Goal: Communication & Community: Answer question/provide support

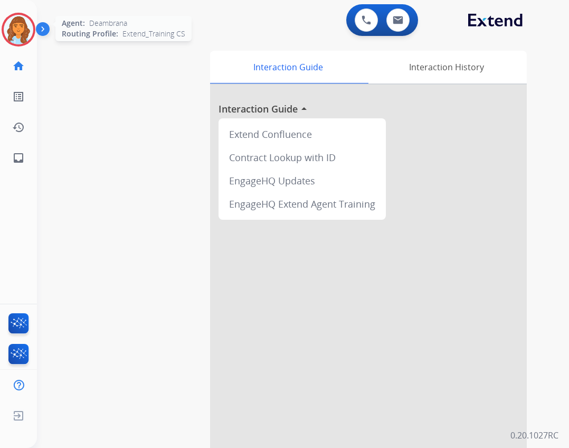
click at [25, 26] on img at bounding box center [19, 30] width 30 height 30
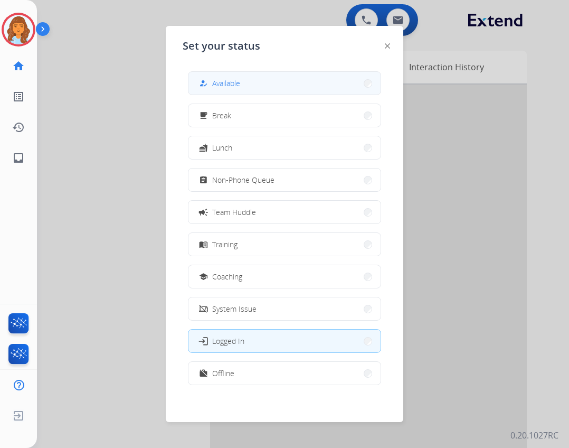
click at [235, 76] on button "how_to_reg Available" at bounding box center [284, 83] width 192 height 23
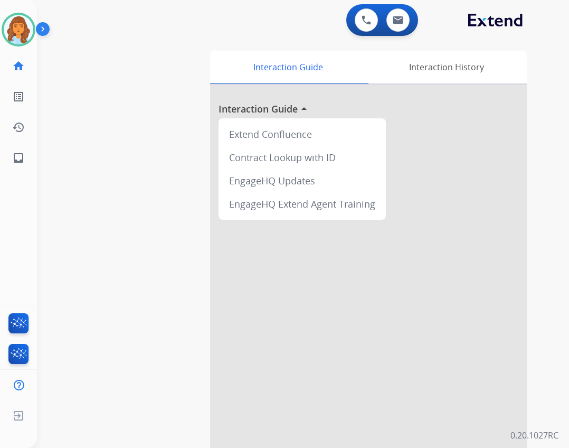
drag, startPoint x: 152, startPoint y: 358, endPoint x: 149, endPoint y: 402, distance: 44.4
click at [355, 22] on button at bounding box center [366, 19] width 23 height 23
click at [363, 16] on img at bounding box center [367, 20] width 10 height 10
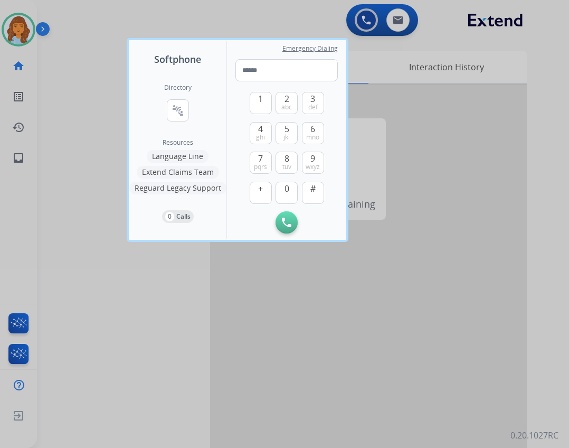
click at [183, 172] on button "Extend Claims Team" at bounding box center [178, 172] width 82 height 13
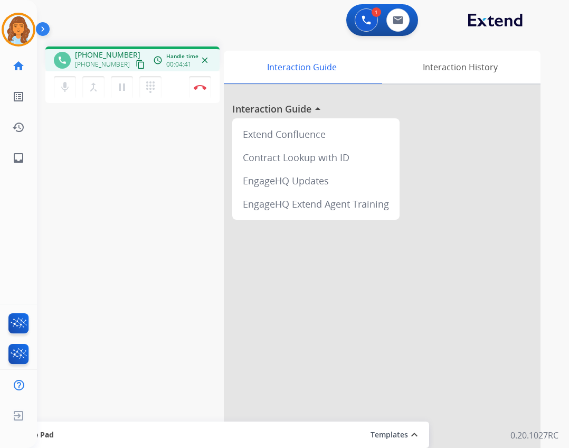
click at [186, 84] on div "mic Mute merge_type Bridge pause Hold dialpad Dialpad Disconnect" at bounding box center [132, 87] width 174 height 32
click at [194, 88] on button "Disconnect" at bounding box center [200, 87] width 22 height 22
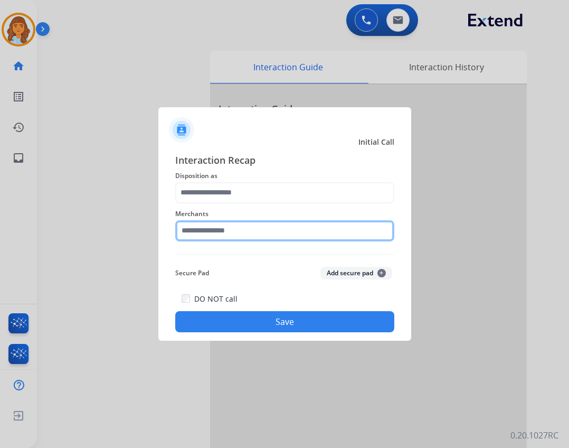
click at [229, 231] on input "text" at bounding box center [284, 230] width 219 height 21
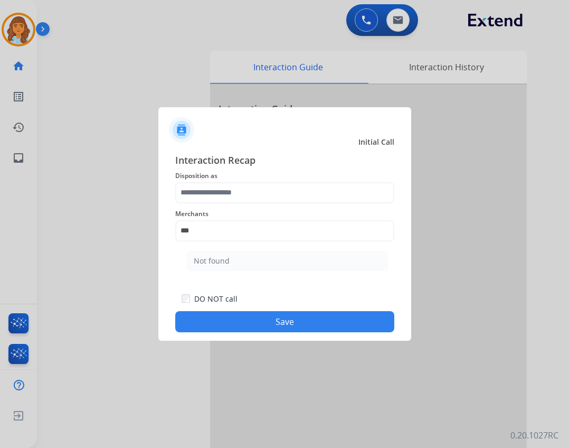
click at [249, 264] on li "Not found" at bounding box center [287, 261] width 201 height 20
type input "*********"
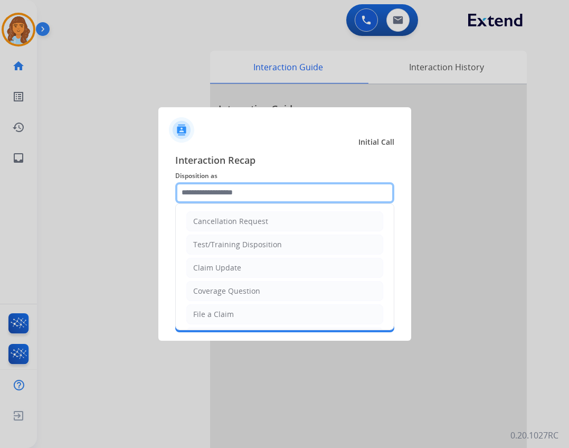
click at [250, 195] on input "text" at bounding box center [284, 192] width 219 height 21
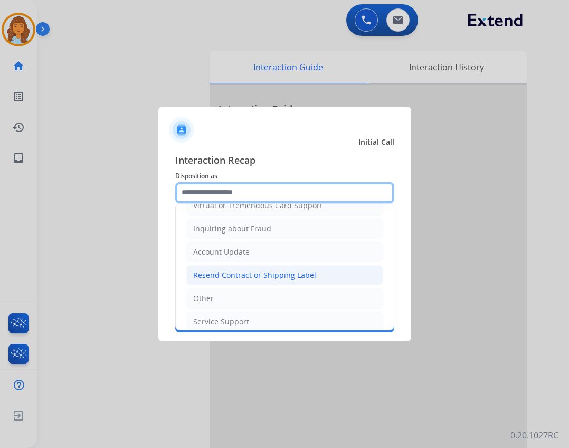
scroll to position [158, 0]
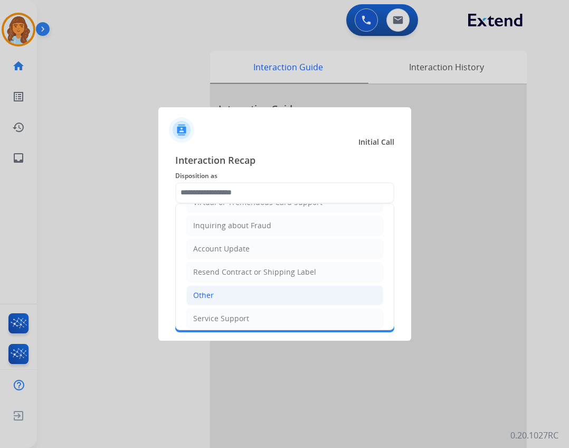
click at [244, 296] on li "Other" at bounding box center [284, 295] width 197 height 20
type input "*****"
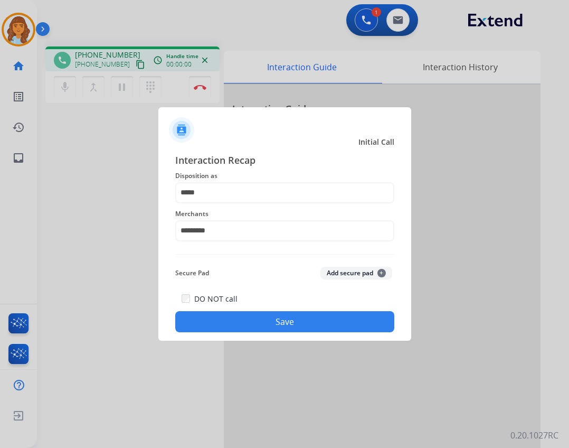
click at [362, 324] on button "Save" at bounding box center [284, 321] width 219 height 21
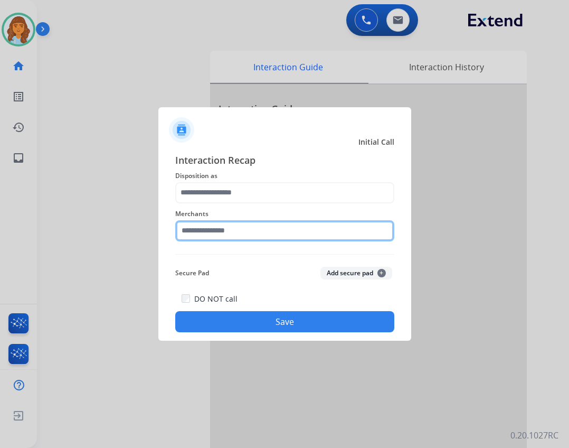
click at [224, 238] on input "text" at bounding box center [284, 230] width 219 height 21
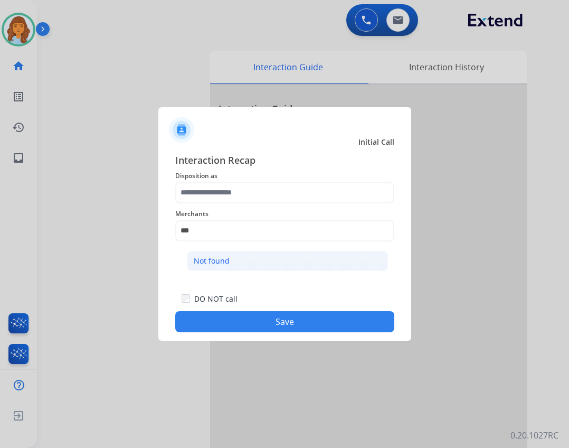
click at [213, 258] on div "Not found" at bounding box center [212, 260] width 36 height 11
type input "*********"
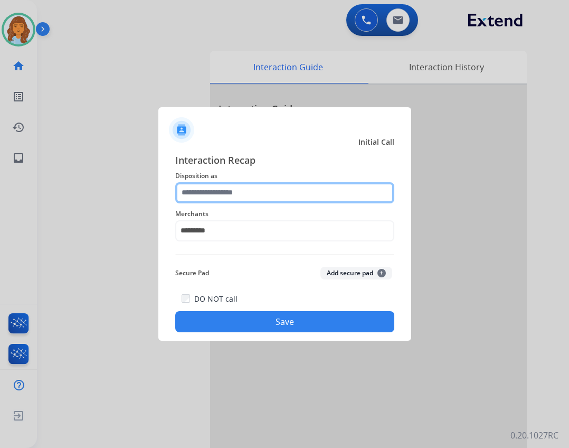
click at [210, 197] on input "text" at bounding box center [284, 192] width 219 height 21
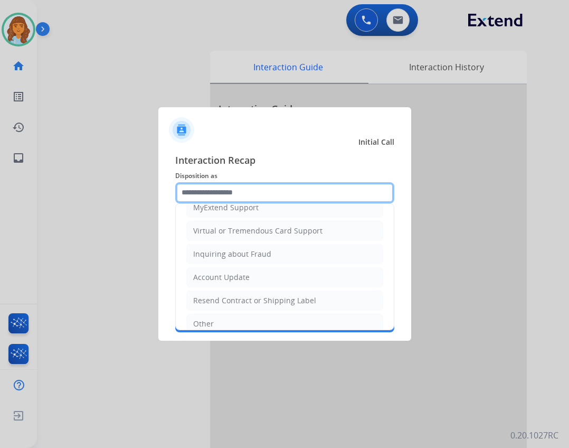
scroll to position [165, 0]
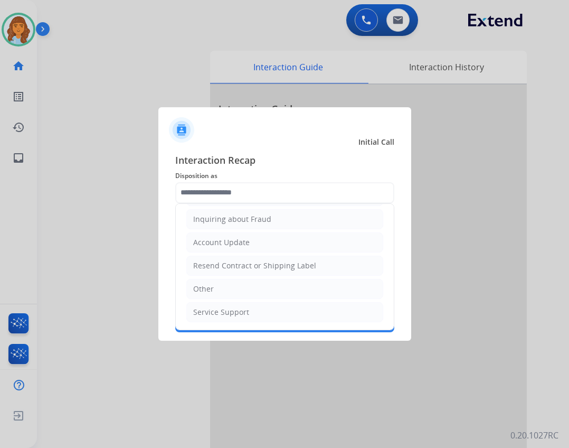
click at [217, 294] on li "Other" at bounding box center [284, 289] width 197 height 20
type input "*****"
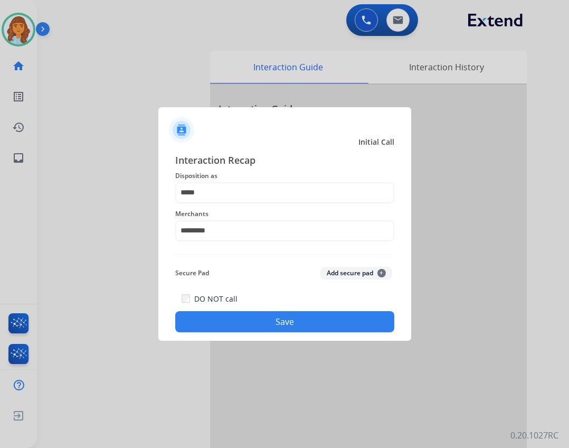
drag, startPoint x: 266, startPoint y: 323, endPoint x: 222, endPoint y: 325, distance: 43.8
click at [265, 322] on button "Save" at bounding box center [284, 321] width 219 height 21
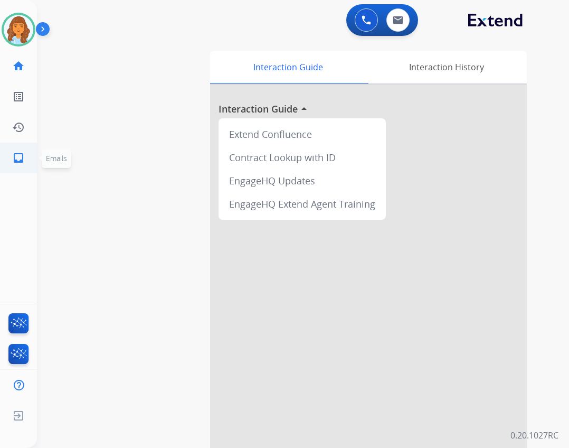
click at [18, 156] on mat-icon "inbox" at bounding box center [18, 157] width 13 height 13
select select "**********"
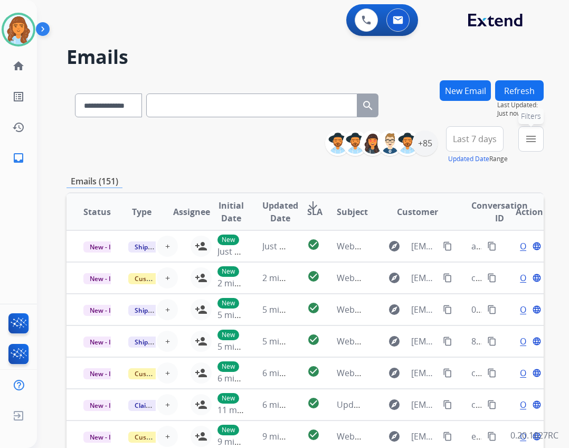
click at [541, 141] on button "menu Filters" at bounding box center [530, 138] width 25 height 25
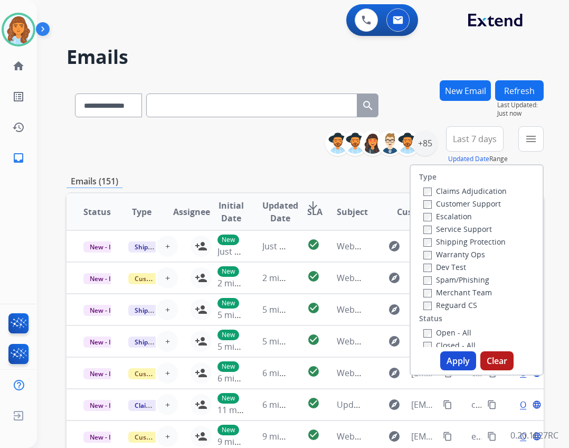
click at [439, 327] on label "Open - All" at bounding box center [447, 332] width 48 height 10
click at [434, 307] on label "Reguard CS" at bounding box center [450, 305] width 54 height 10
click at [444, 358] on button "Apply" at bounding box center [458, 360] width 36 height 19
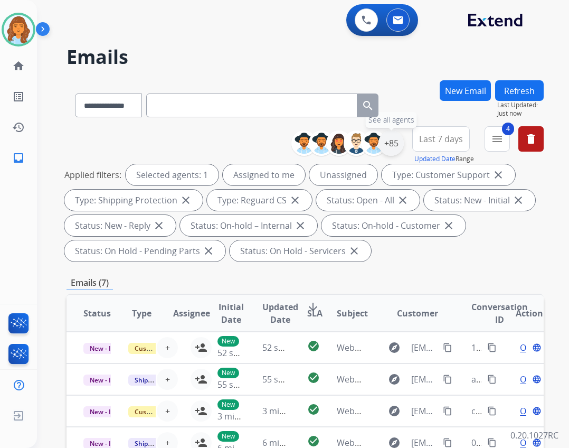
click at [391, 146] on div "+85" at bounding box center [390, 142] width 25 height 25
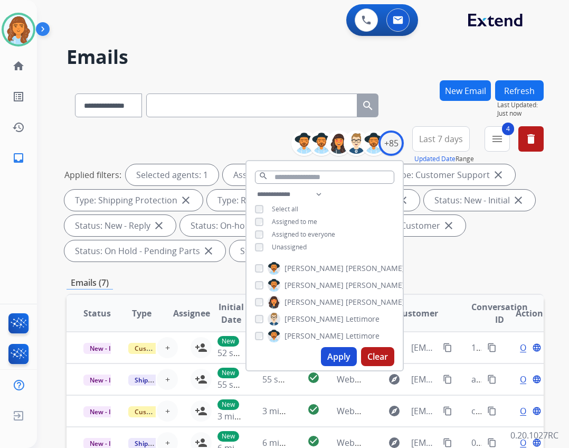
click at [284, 244] on span "Unassigned" at bounding box center [289, 246] width 35 height 9
click at [345, 351] on button "Apply" at bounding box center [339, 356] width 36 height 19
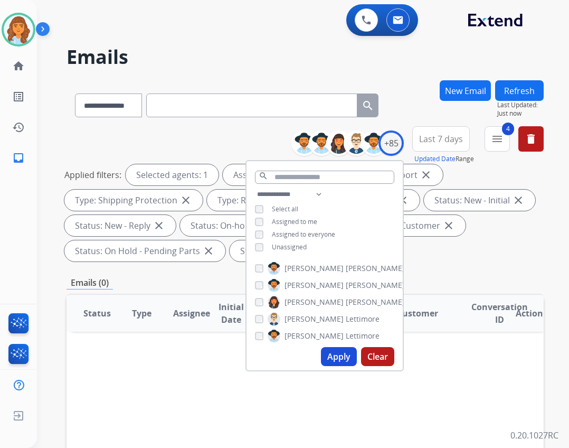
click at [411, 284] on div "Emails (0)" at bounding box center [305, 282] width 477 height 13
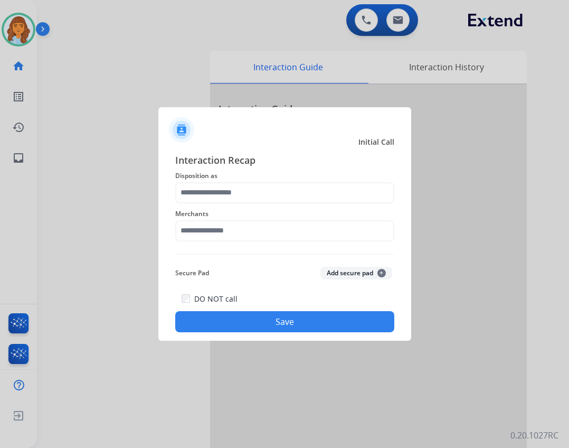
click at [225, 241] on div "Interaction Recap Disposition as Merchants Secure Pad Add secure pad + DO NOT c…" at bounding box center [284, 243] width 219 height 180
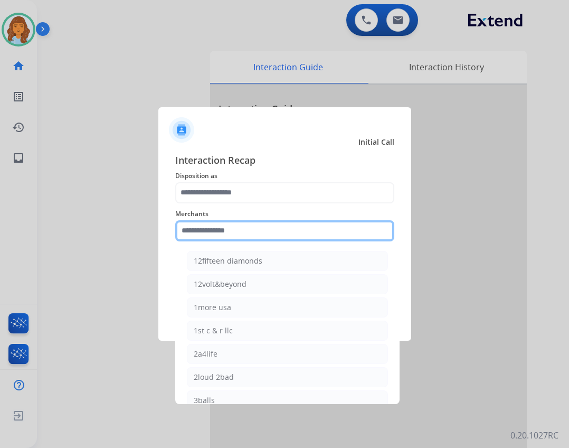
click at [225, 234] on input "text" at bounding box center [284, 230] width 219 height 21
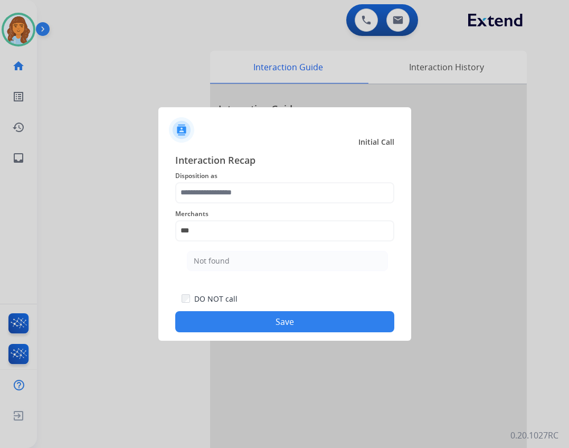
click at [203, 259] on div "Not found" at bounding box center [212, 260] width 36 height 11
type input "*********"
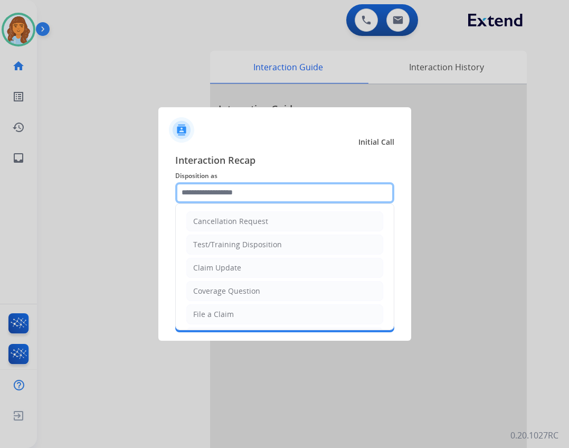
click at [196, 196] on input "text" at bounding box center [284, 192] width 219 height 21
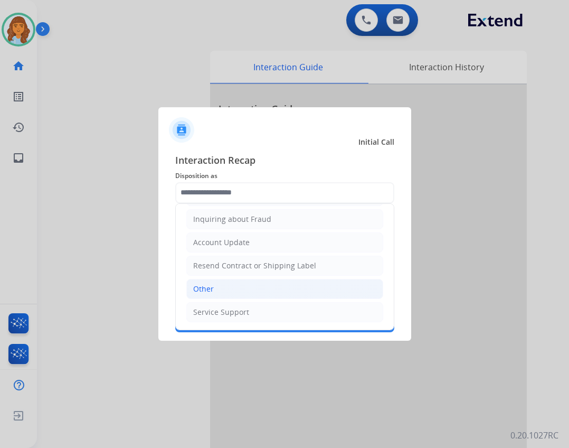
click at [249, 295] on li "Other" at bounding box center [284, 289] width 197 height 20
type input "*****"
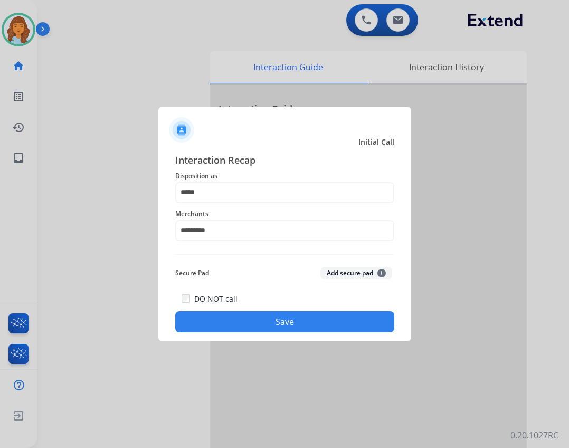
click at [260, 330] on button "Save" at bounding box center [284, 321] width 219 height 21
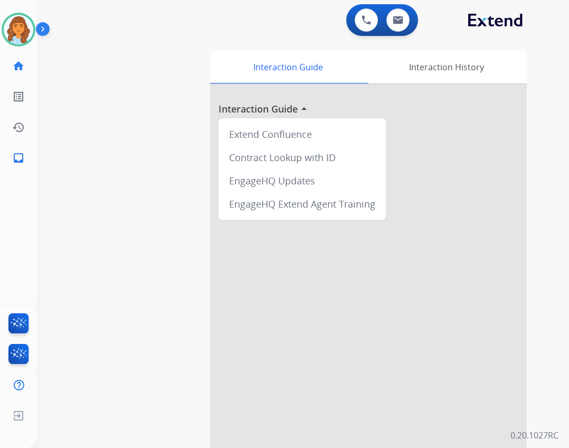
drag, startPoint x: 34, startPoint y: 161, endPoint x: 95, endPoint y: 186, distance: 66.3
click at [34, 161] on ul "inbox Emails Emails" at bounding box center [18, 158] width 37 height 31
drag, startPoint x: 34, startPoint y: 158, endPoint x: 36, endPoint y: 164, distance: 5.5
click at [35, 160] on ul "inbox Emails Emails" at bounding box center [18, 158] width 37 height 31
click at [26, 161] on link "inbox Emails" at bounding box center [19, 158] width 30 height 30
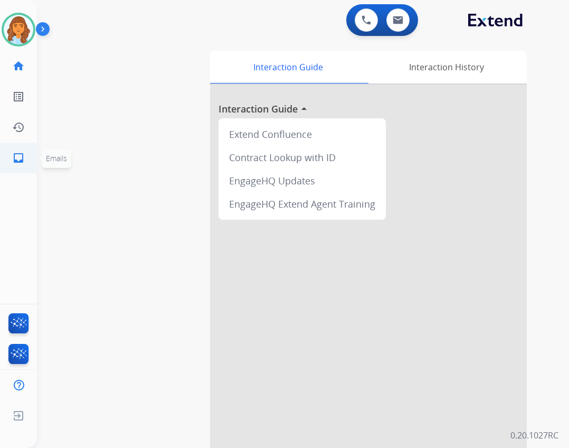
select select "**********"
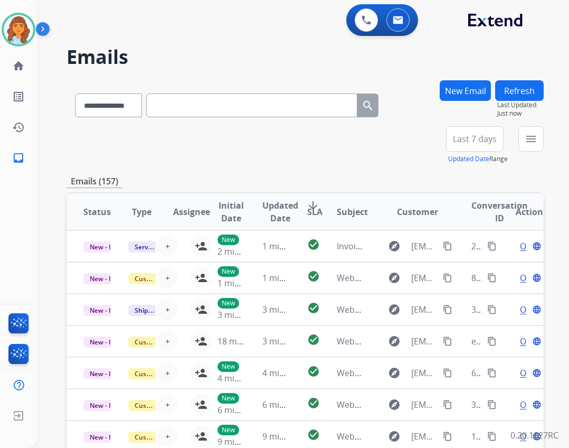
click at [466, 94] on button "New Email" at bounding box center [465, 90] width 51 height 21
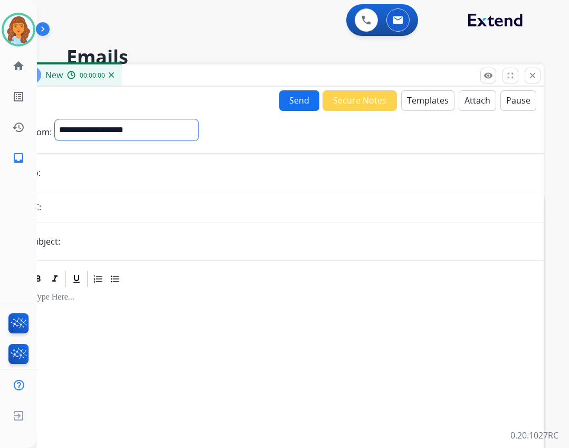
click at [181, 136] on select "**********" at bounding box center [127, 129] width 144 height 21
select select "**********"
click at [55, 119] on select "**********" at bounding box center [127, 129] width 144 height 21
click at [112, 191] on form "**********" at bounding box center [280, 294] width 528 height 366
click at [107, 177] on input "email" at bounding box center [287, 173] width 487 height 21
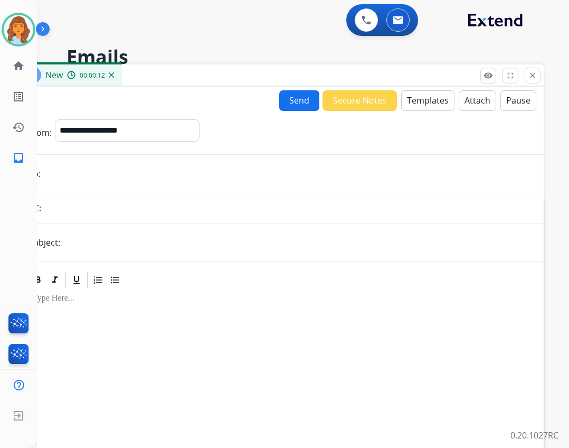
paste input "**********"
type input "**********"
click at [137, 227] on form "**********" at bounding box center [280, 294] width 528 height 366
click at [115, 238] on input "text" at bounding box center [297, 242] width 468 height 21
type input "**********"
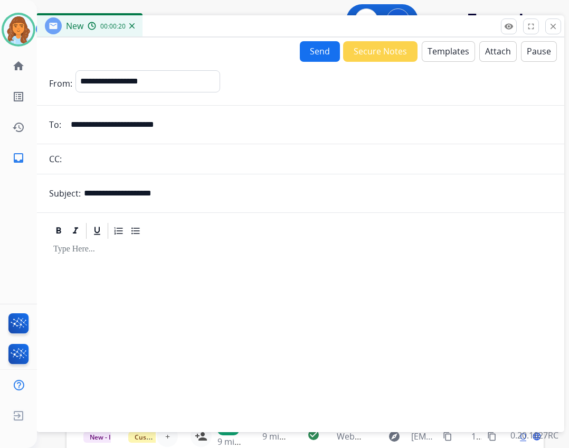
drag, startPoint x: 227, startPoint y: 80, endPoint x: 252, endPoint y: 36, distance: 50.8
click at [252, 36] on div "New 00:00:20" at bounding box center [300, 26] width 528 height 22
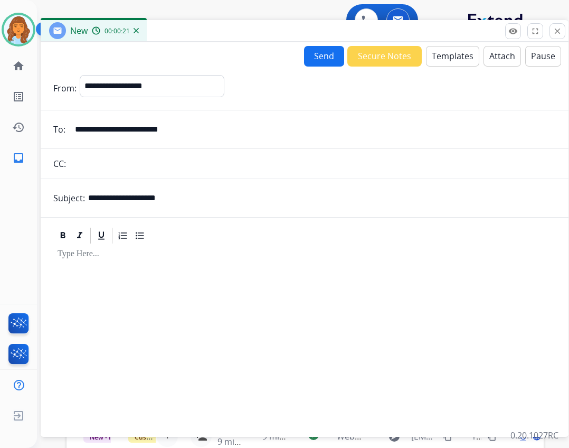
click at [253, 37] on div "New 00:00:21" at bounding box center [305, 31] width 528 height 22
click at [432, 54] on button "Templates" at bounding box center [452, 56] width 53 height 21
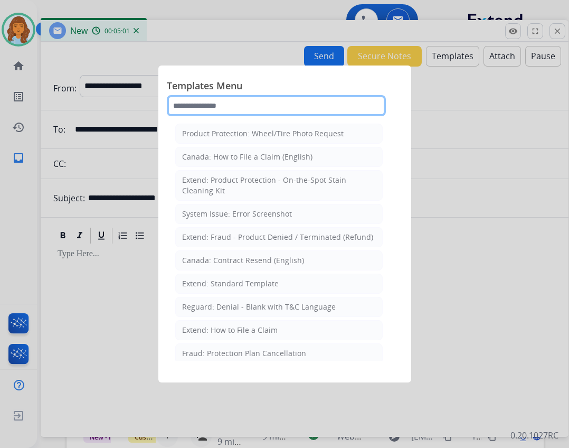
click at [229, 107] on input "text" at bounding box center [276, 105] width 219 height 21
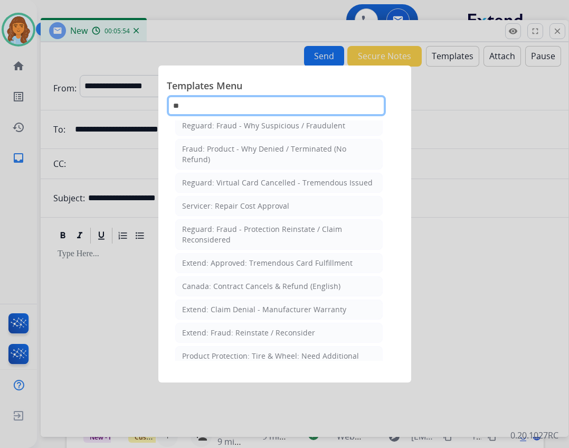
scroll to position [162, 0]
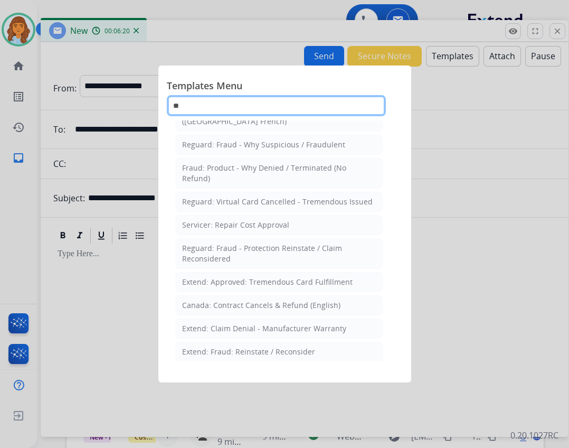
type input "**"
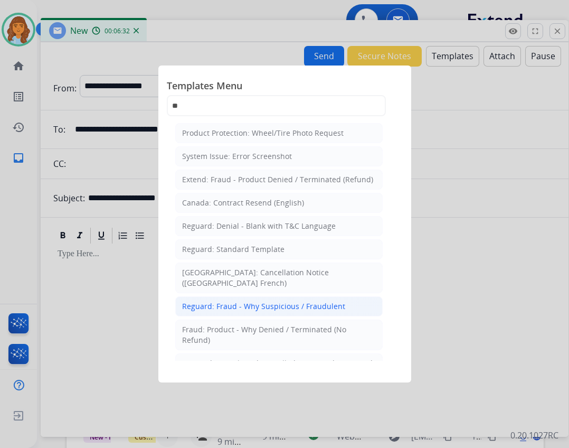
scroll to position [0, 0]
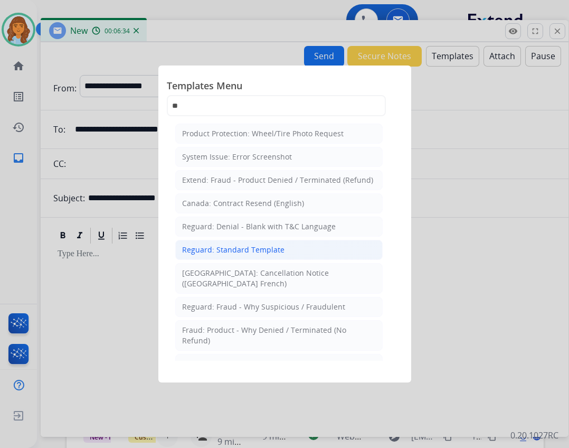
click at [257, 251] on div "Reguard: Standard Template" at bounding box center [233, 249] width 102 height 11
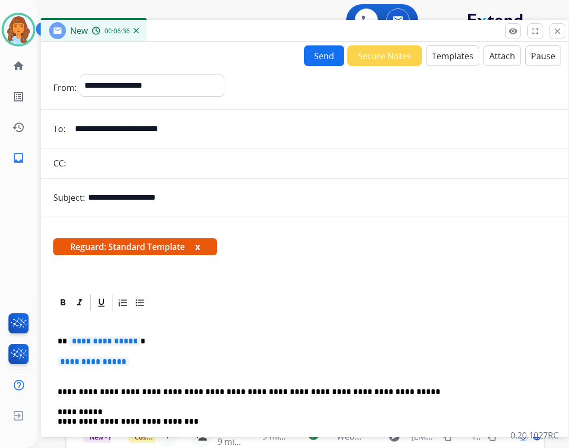
click at [99, 344] on span "**********" at bounding box center [104, 340] width 71 height 9
click at [81, 341] on p "********" at bounding box center [301, 341] width 486 height 10
click at [80, 359] on span "**********" at bounding box center [93, 361] width 71 height 9
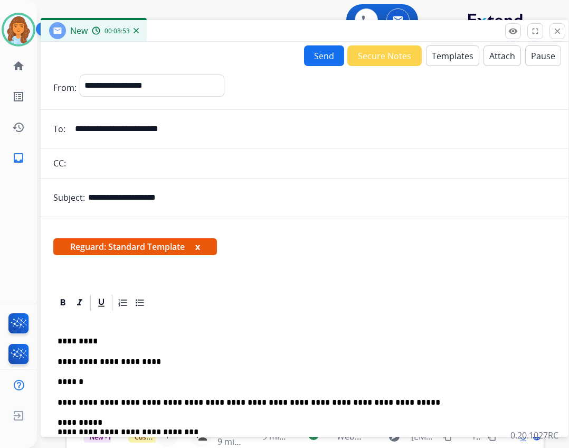
click at [92, 379] on p "******" at bounding box center [301, 382] width 486 height 10
click at [319, 54] on button "Send" at bounding box center [324, 55] width 40 height 21
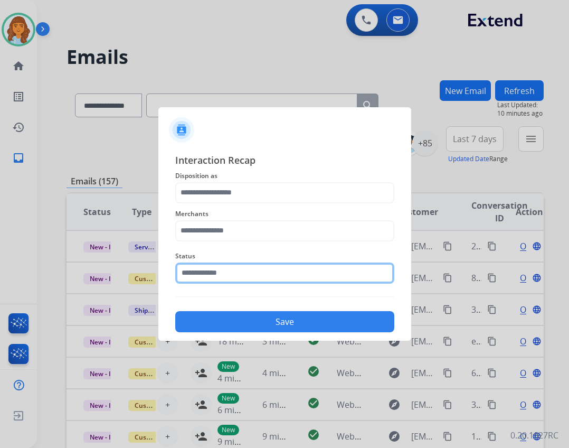
drag, startPoint x: 353, startPoint y: 177, endPoint x: 299, endPoint y: 266, distance: 103.5
click at [299, 266] on input "text" at bounding box center [284, 272] width 219 height 21
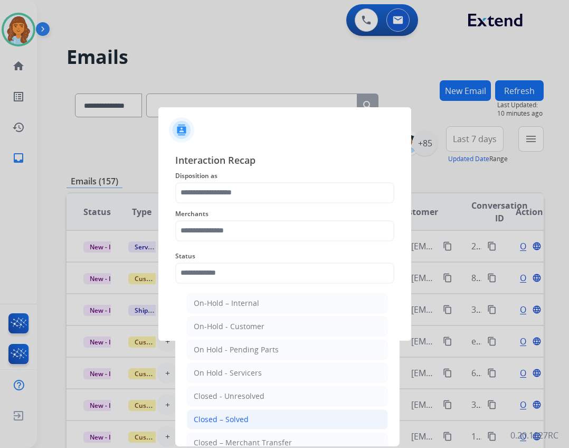
click at [241, 418] on div "Closed – Solved" at bounding box center [221, 419] width 55 height 11
type input "**********"
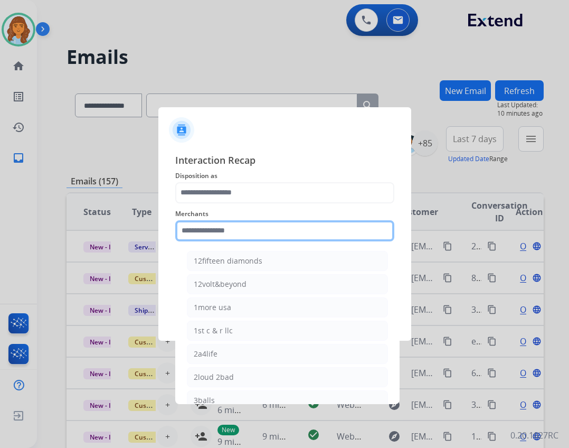
click at [241, 222] on input "text" at bounding box center [284, 230] width 219 height 21
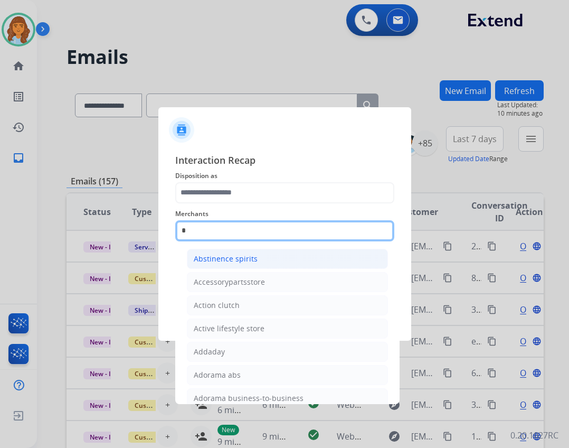
scroll to position [87, 0]
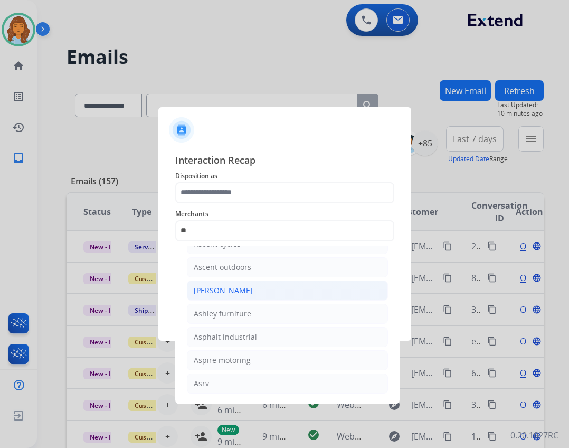
click at [259, 290] on li "[PERSON_NAME]" at bounding box center [287, 290] width 201 height 20
type input "**********"
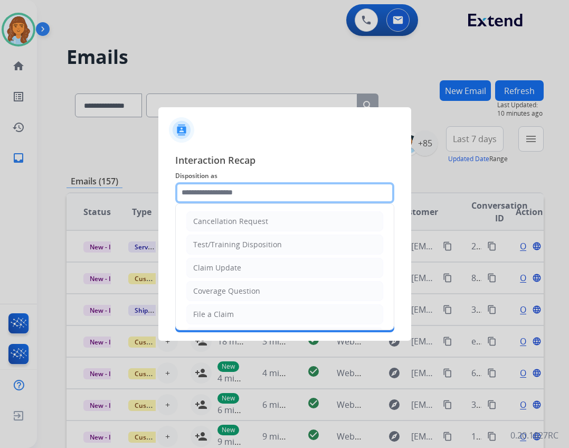
click at [253, 187] on input "text" at bounding box center [284, 192] width 219 height 21
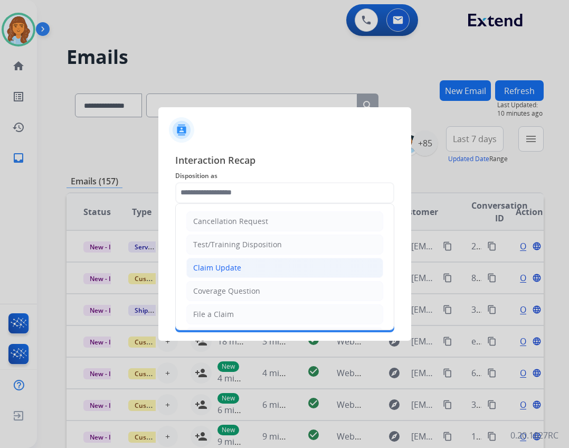
click at [236, 268] on div "Claim Update" at bounding box center [217, 267] width 48 height 11
type input "**********"
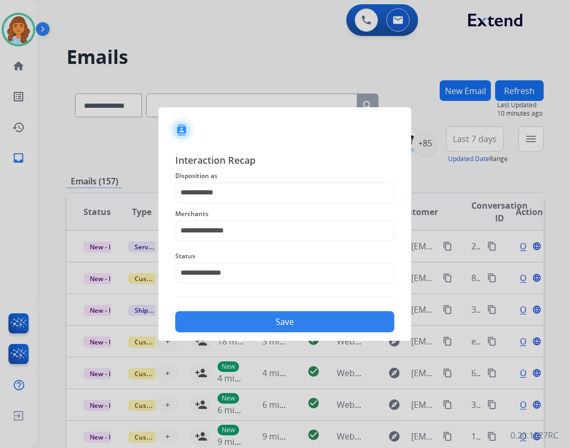
click at [244, 322] on button "Save" at bounding box center [284, 321] width 219 height 21
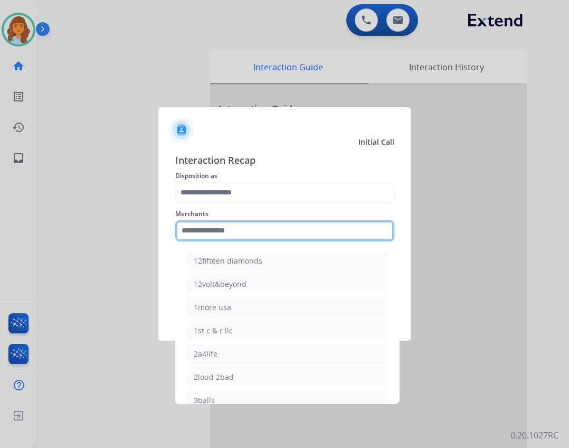
click at [221, 226] on input "text" at bounding box center [284, 230] width 219 height 21
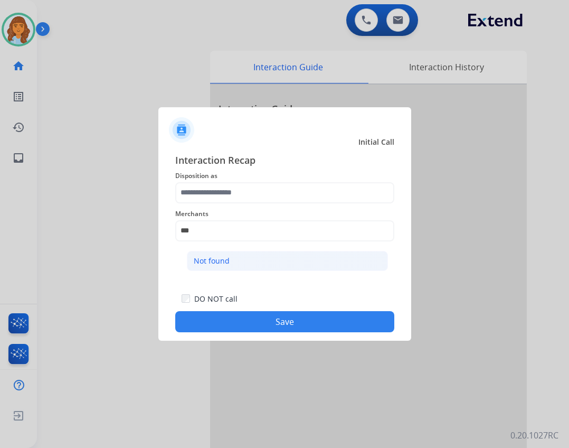
click at [213, 267] on li "Not found" at bounding box center [287, 261] width 201 height 20
type input "*********"
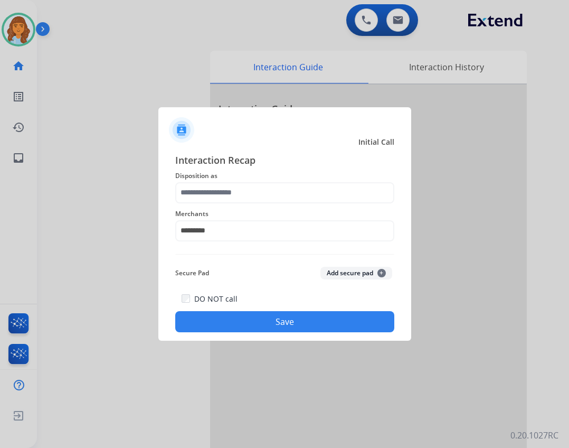
drag, startPoint x: 229, startPoint y: 173, endPoint x: 230, endPoint y: 178, distance: 5.4
click at [229, 176] on span "Disposition as" at bounding box center [284, 175] width 219 height 13
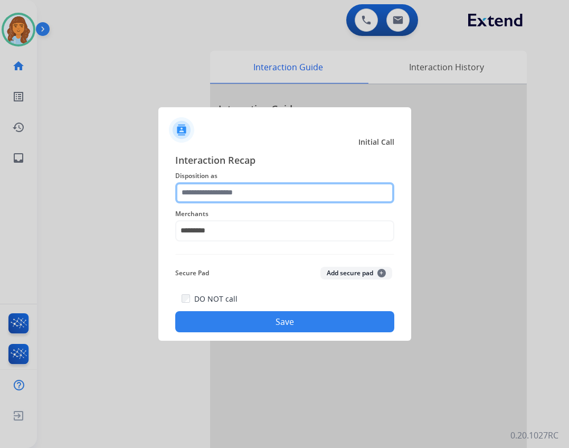
click at [234, 196] on input "text" at bounding box center [284, 192] width 219 height 21
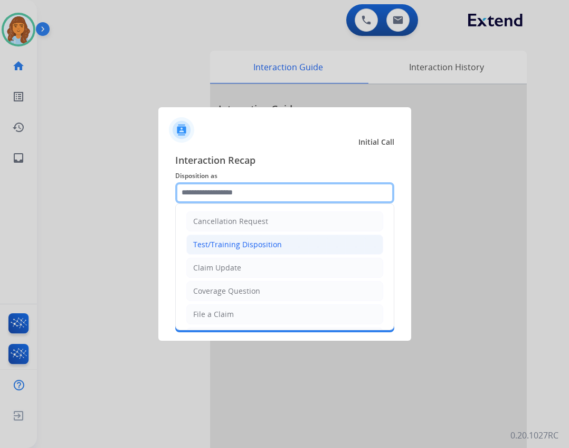
scroll to position [158, 0]
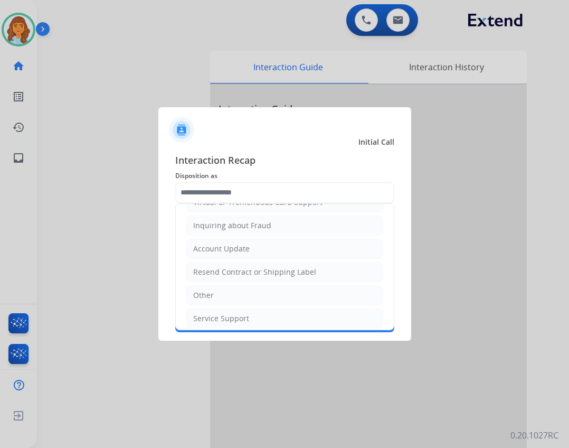
click at [227, 284] on ul "Cancellation Request Test/Training Disposition Claim Update Coverage Question F…" at bounding box center [285, 190] width 218 height 290
click at [223, 291] on li "Other" at bounding box center [284, 295] width 197 height 20
type input "*****"
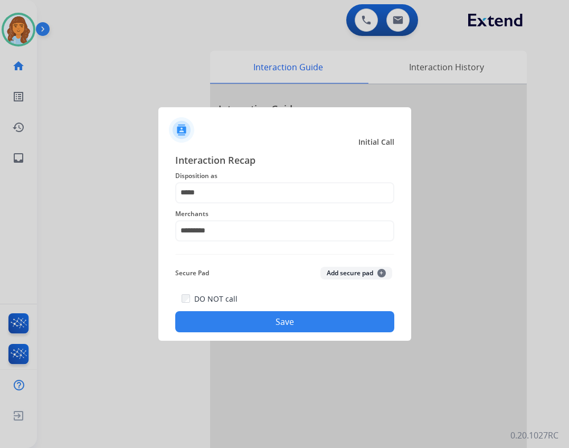
click at [255, 327] on button "Save" at bounding box center [284, 321] width 219 height 21
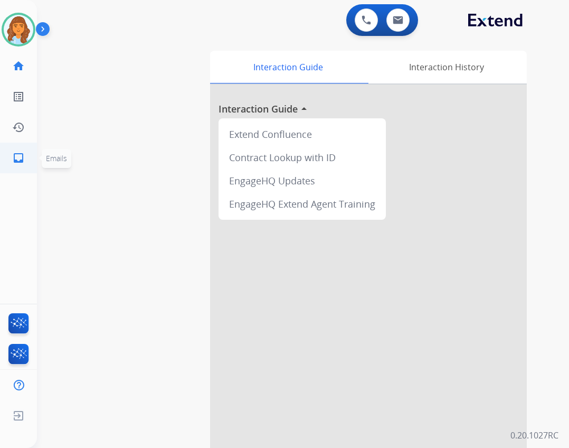
click at [25, 150] on link "inbox Emails" at bounding box center [19, 158] width 30 height 30
select select "**********"
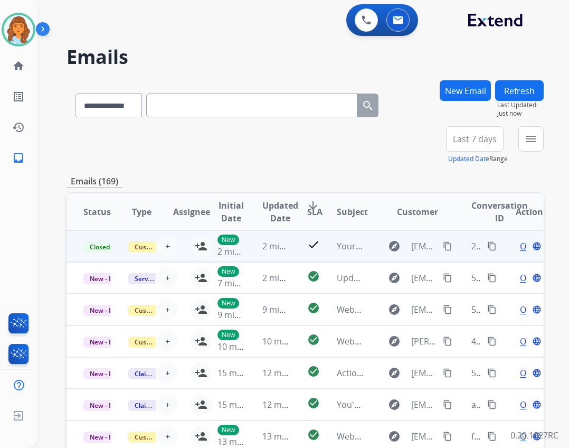
click at [327, 252] on td "Your Extend Claim" at bounding box center [342, 246] width 45 height 32
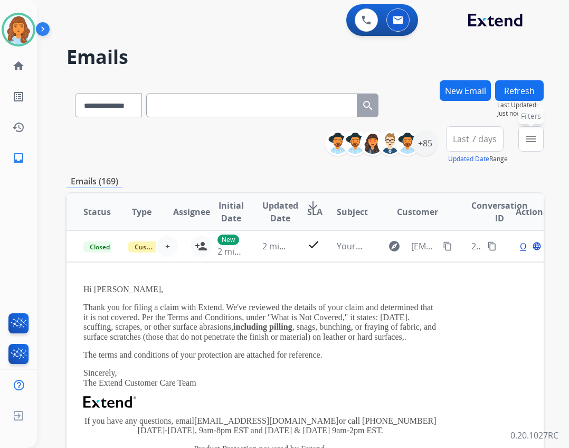
click at [530, 142] on mat-icon "menu" at bounding box center [531, 138] width 13 height 13
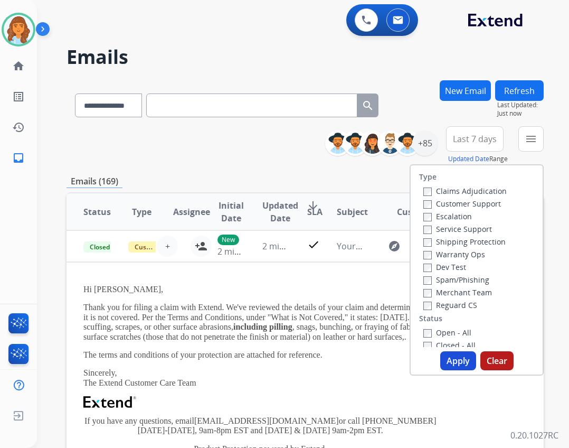
click at [447, 328] on label "Open - All" at bounding box center [447, 332] width 48 height 10
click at [436, 301] on label "Reguard CS" at bounding box center [450, 305] width 54 height 10
click at [435, 240] on label "Shipping Protection" at bounding box center [464, 241] width 82 height 10
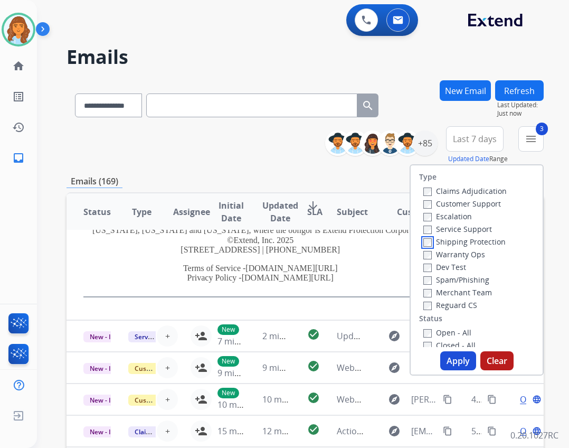
scroll to position [264, 0]
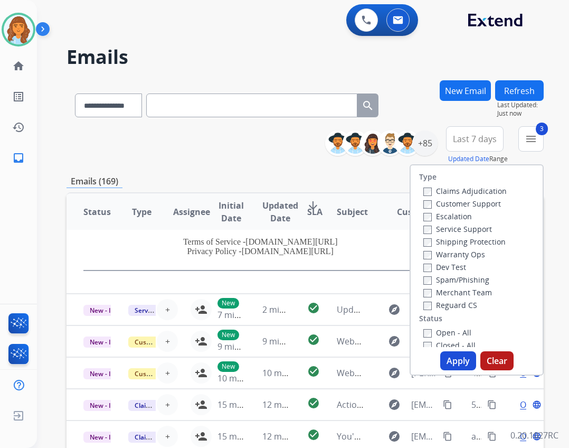
click at [488, 209] on div "Customer Support" at bounding box center [464, 203] width 83 height 13
click at [488, 206] on label "Customer Support" at bounding box center [462, 203] width 78 height 10
click at [452, 356] on button "Apply" at bounding box center [458, 360] width 36 height 19
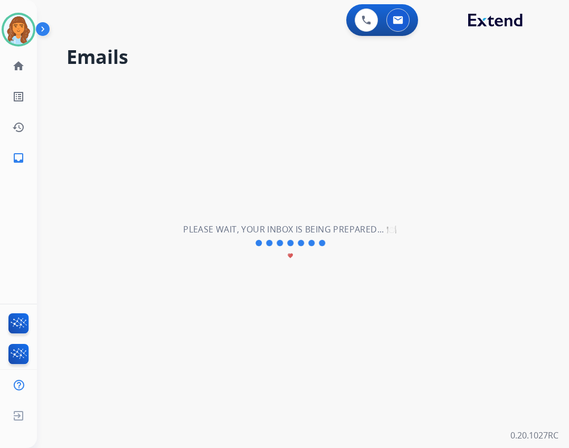
scroll to position [36, 0]
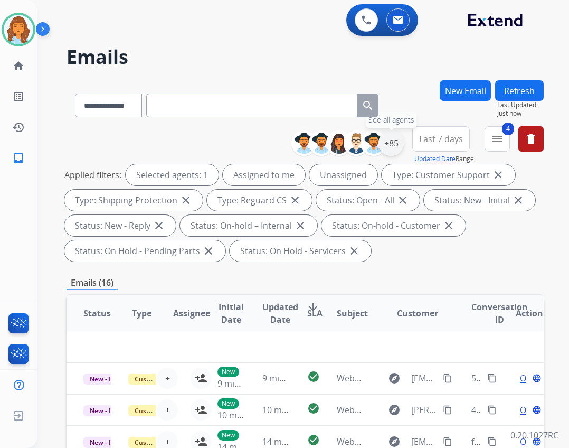
click at [393, 148] on div "+85" at bounding box center [390, 142] width 25 height 25
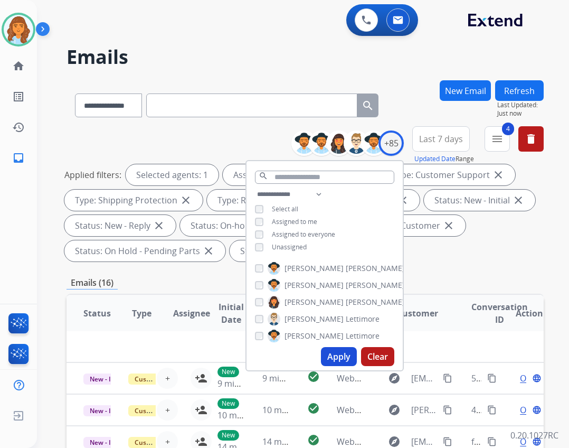
click at [293, 248] on span "Unassigned" at bounding box center [289, 246] width 35 height 9
click at [338, 360] on button "Apply" at bounding box center [339, 356] width 36 height 19
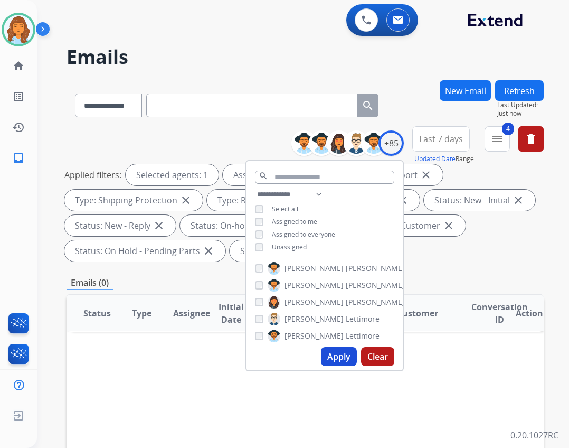
scroll to position [0, 0]
click at [461, 283] on div "Emails (0)" at bounding box center [305, 282] width 477 height 13
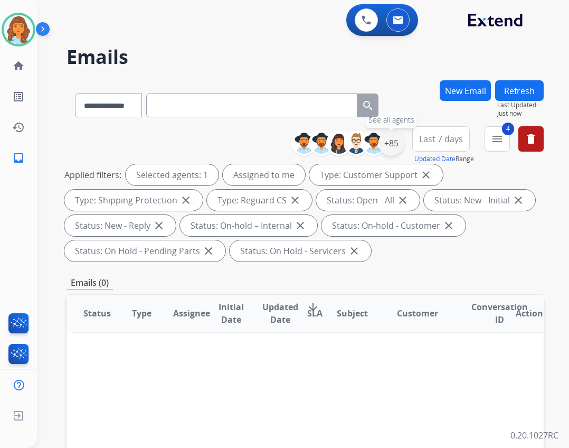
click at [394, 146] on div "+85" at bounding box center [390, 142] width 25 height 25
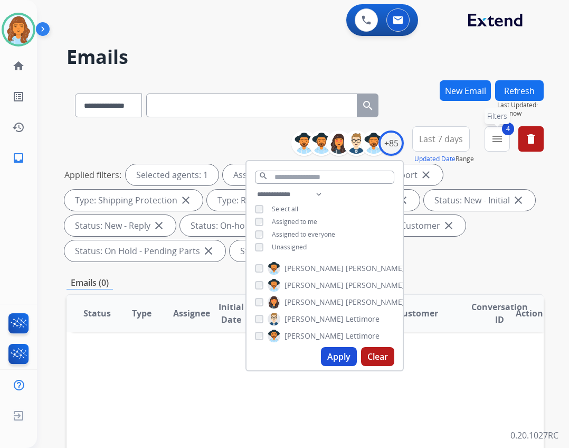
click at [504, 136] on button "4 menu Filters" at bounding box center [497, 138] width 25 height 25
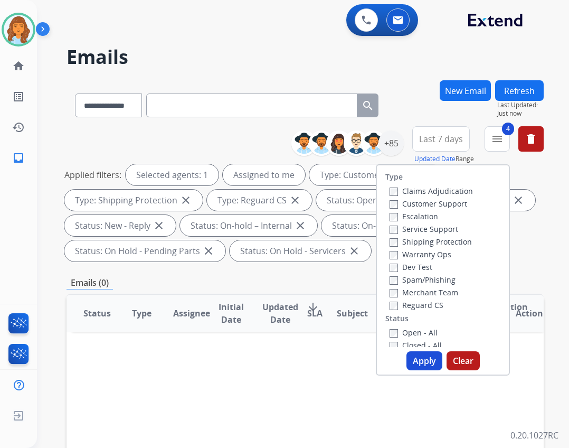
click at [388, 347] on div "Type Claims Adjudication Customer Support Escalation Service Support Shipping P…" at bounding box center [443, 269] width 134 height 211
click at [406, 355] on button "Apply" at bounding box center [424, 360] width 36 height 19
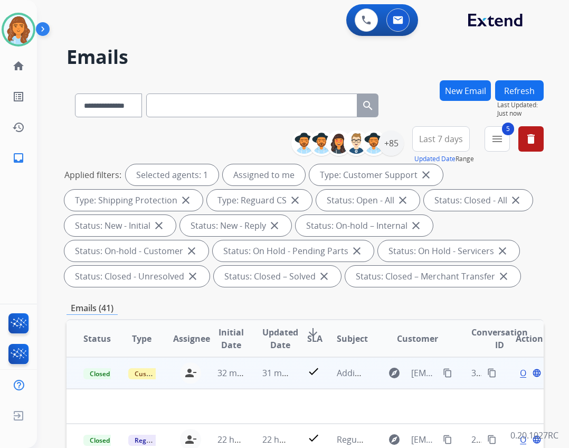
click at [290, 358] on td "check" at bounding box center [305, 373] width 30 height 32
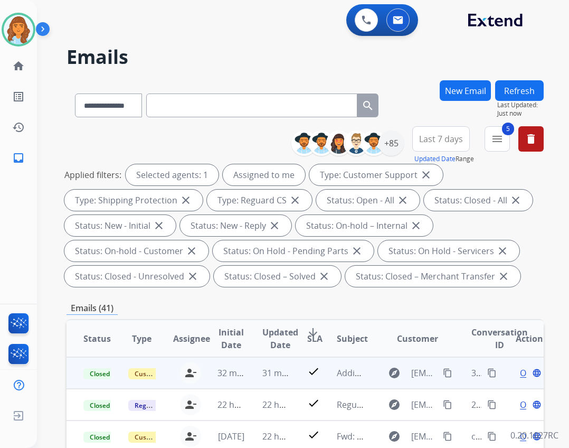
click at [299, 371] on td "check" at bounding box center [305, 373] width 30 height 32
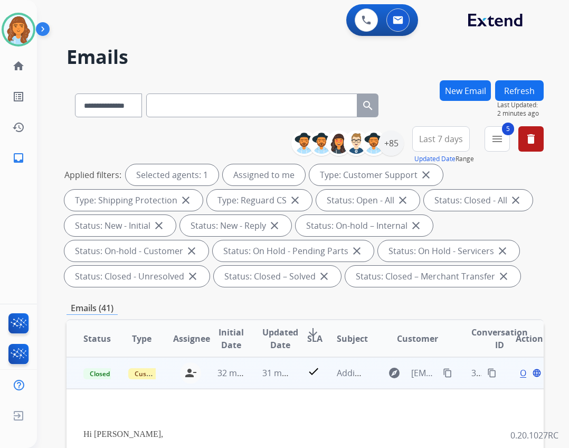
click at [487, 372] on mat-icon "content_copy" at bounding box center [492, 373] width 10 height 10
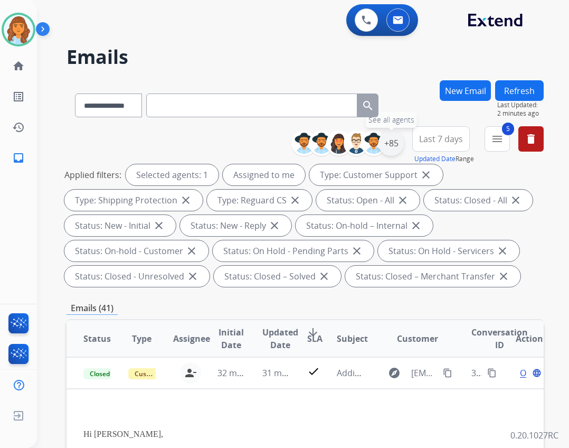
click at [392, 135] on div "+85" at bounding box center [390, 142] width 25 height 25
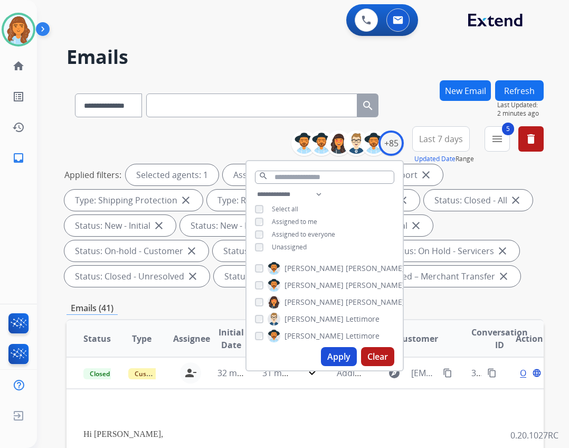
click at [296, 245] on span "Unassigned" at bounding box center [289, 246] width 35 height 9
click at [299, 215] on div "**********" at bounding box center [324, 222] width 156 height 68
click at [302, 222] on span "Assigned to me" at bounding box center [294, 221] width 45 height 9
click at [350, 354] on button "Apply" at bounding box center [339, 356] width 36 height 19
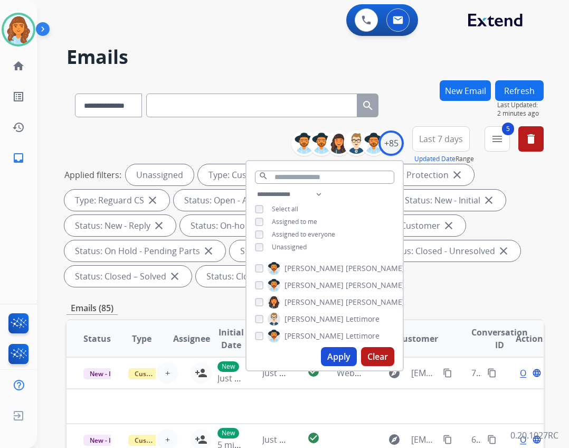
scroll to position [53, 0]
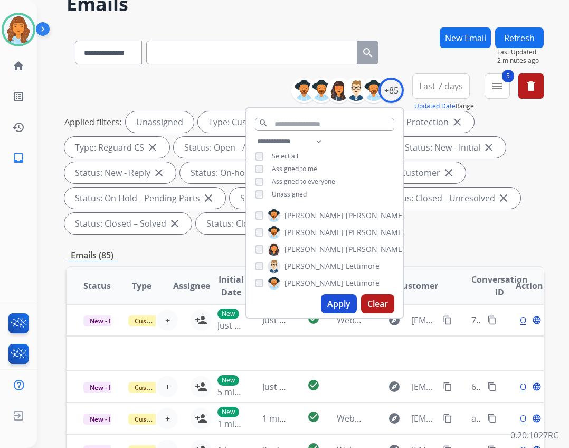
click at [472, 257] on div "Emails (85)" at bounding box center [305, 255] width 477 height 13
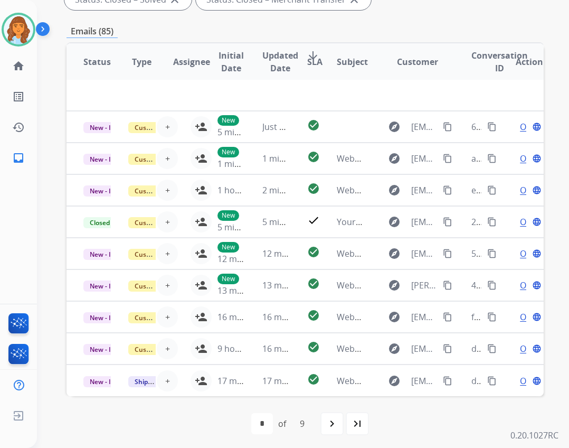
scroll to position [280, 0]
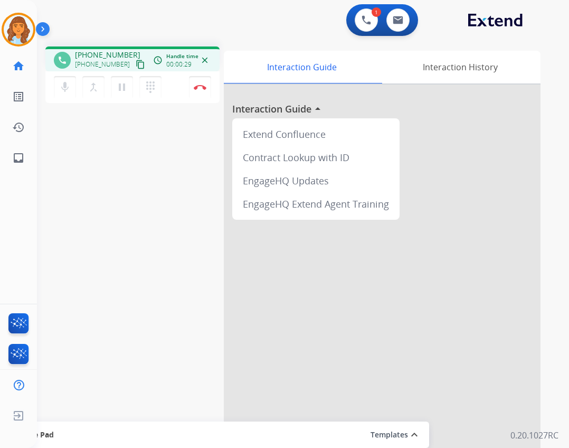
click at [136, 64] on mat-icon "content_copy" at bounding box center [141, 65] width 10 height 10
click at [154, 96] on button "dialpad Dialpad" at bounding box center [150, 87] width 22 height 22
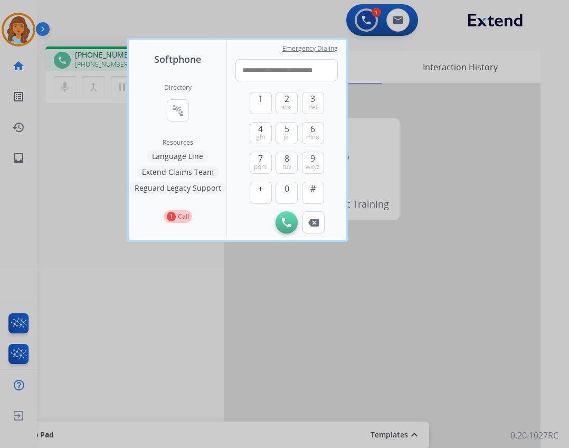
drag, startPoint x: 282, startPoint y: 68, endPoint x: 194, endPoint y: 54, distance: 88.7
click at [196, 54] on div "**********" at bounding box center [237, 140] width 217 height 200
type input "**********"
click at [287, 217] on button "Initiate Call" at bounding box center [287, 222] width 22 height 22
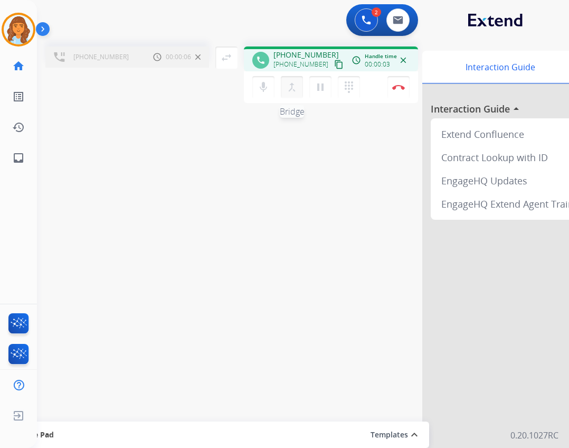
click at [297, 97] on button "merge_type Bridge" at bounding box center [292, 87] width 22 height 22
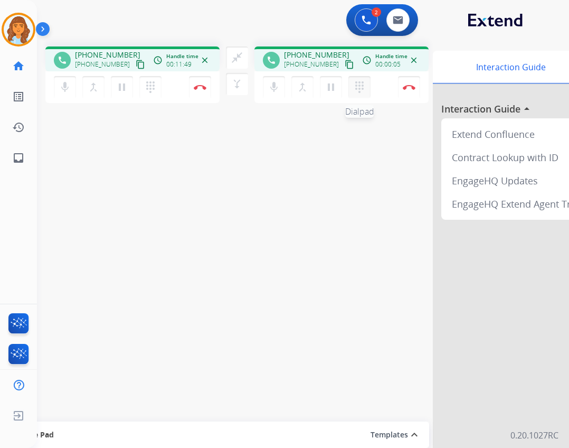
click at [360, 88] on mat-icon "dialpad" at bounding box center [359, 87] width 13 height 13
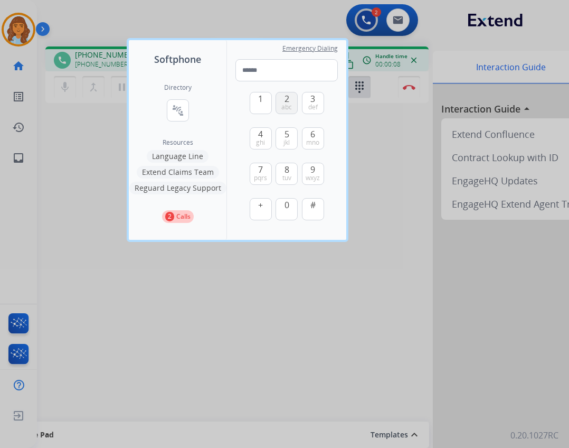
click at [287, 105] on span "abc" at bounding box center [286, 107] width 11 height 8
type input "*"
click at [84, 224] on div at bounding box center [284, 224] width 569 height 448
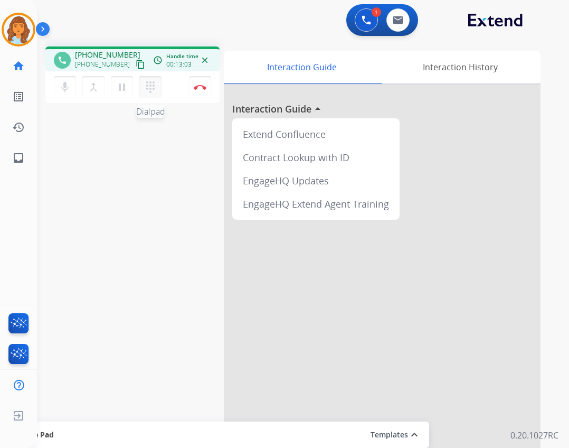
click at [153, 88] on mat-icon "dialpad" at bounding box center [150, 87] width 13 height 13
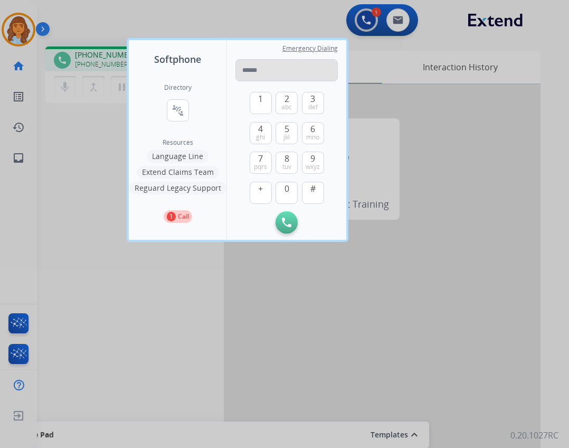
click at [273, 68] on input "tel" at bounding box center [286, 70] width 102 height 22
type input "**********"
click at [285, 219] on img at bounding box center [287, 222] width 10 height 10
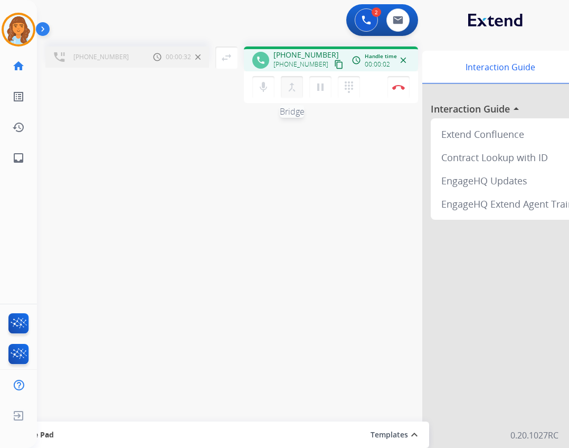
click at [291, 93] on button "merge_type Bridge" at bounding box center [292, 87] width 22 height 22
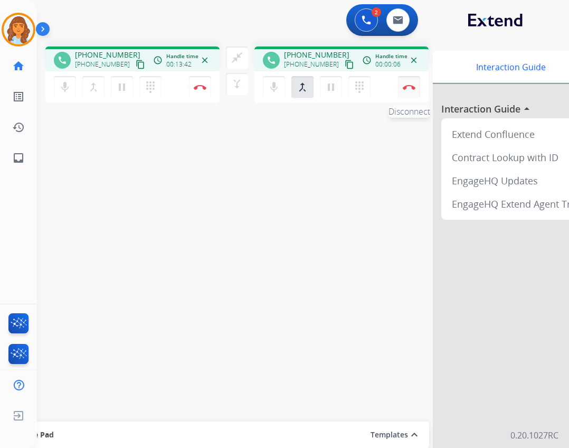
click at [408, 90] on button "Disconnect" at bounding box center [409, 87] width 22 height 22
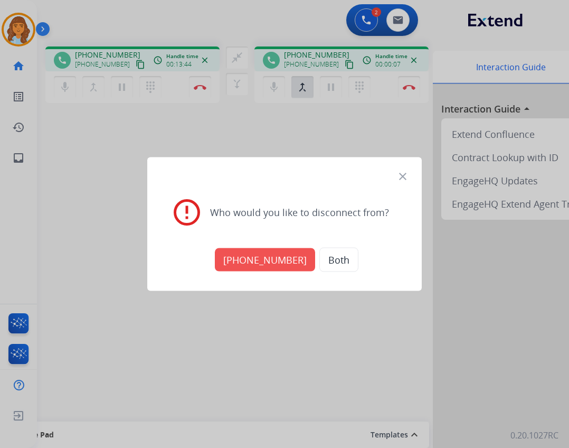
click at [288, 268] on button "[PHONE_NUMBER]" at bounding box center [265, 259] width 100 height 23
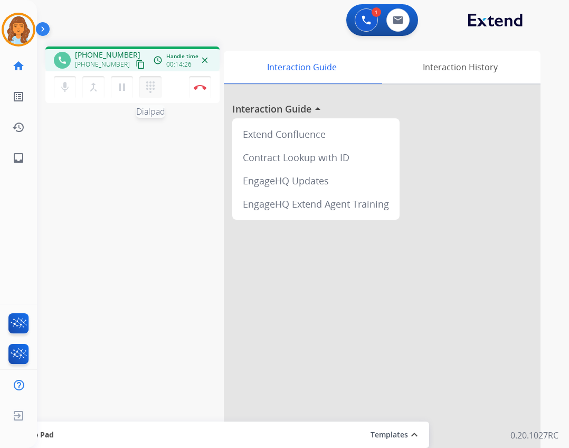
click at [146, 89] on mat-icon "dialpad" at bounding box center [150, 87] width 13 height 13
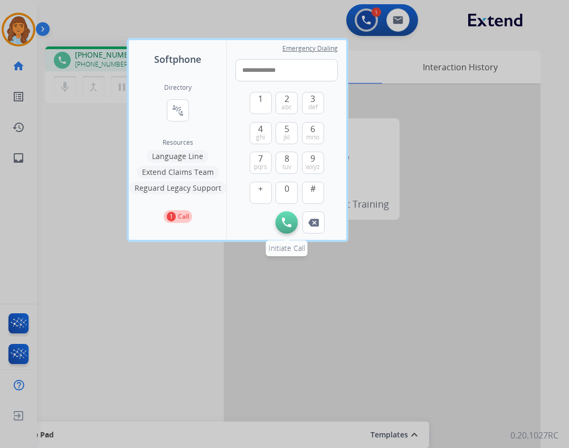
type input "**********"
click at [280, 219] on button "Initiate Call" at bounding box center [287, 222] width 22 height 22
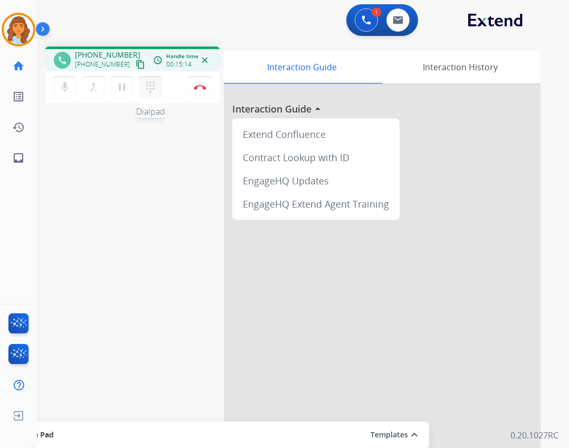
click at [157, 81] on button "dialpad Dialpad" at bounding box center [150, 87] width 22 height 22
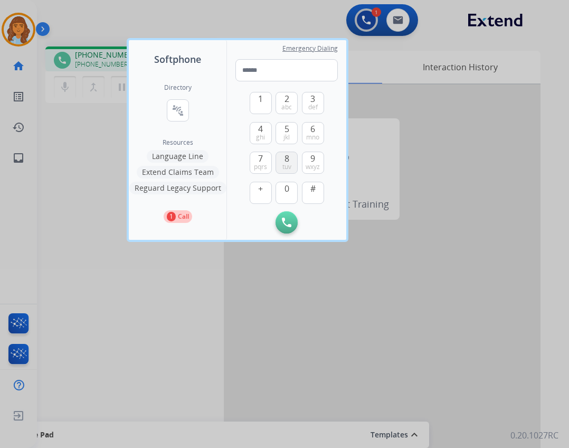
drag, startPoint x: 281, startPoint y: 160, endPoint x: 285, endPoint y: 164, distance: 6.0
click at [281, 160] on button "8 tuv" at bounding box center [287, 162] width 22 height 22
click at [292, 187] on button "0" at bounding box center [287, 193] width 22 height 22
click at [313, 229] on button "Remove Number" at bounding box center [313, 222] width 22 height 22
type input "*"
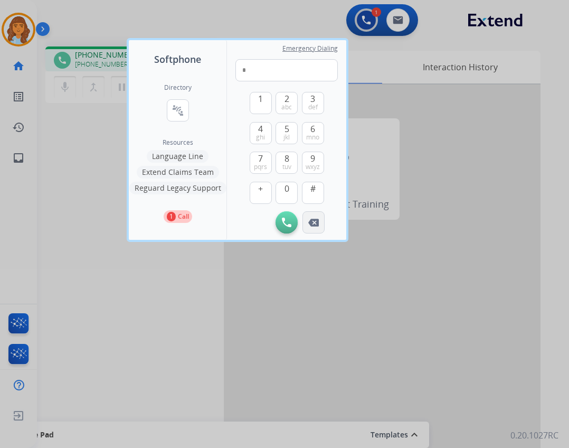
click at [314, 229] on button "Remove Number" at bounding box center [313, 222] width 22 height 22
click at [314, 229] on div "Initiate Call" at bounding box center [286, 222] width 102 height 22
click at [263, 107] on button "1" at bounding box center [261, 103] width 22 height 22
click at [282, 165] on span "tuv" at bounding box center [286, 167] width 9 height 8
click at [284, 186] on span "0" at bounding box center [286, 188] width 5 height 13
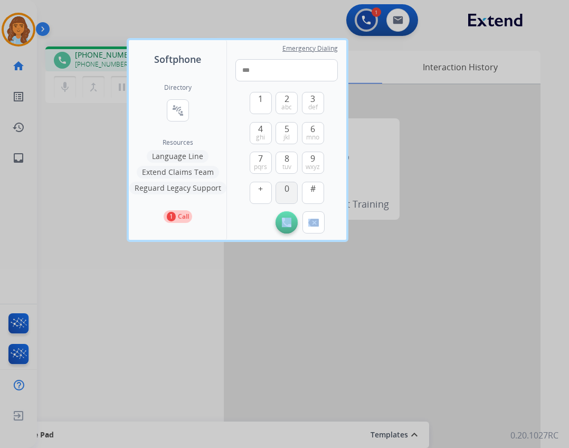
click at [284, 186] on span "0" at bounding box center [286, 188] width 5 height 13
click at [263, 135] on span "ghi" at bounding box center [260, 137] width 9 height 8
click at [291, 103] on span "abc" at bounding box center [286, 107] width 11 height 8
click at [316, 137] on span "mno" at bounding box center [312, 137] width 13 height 8
click at [290, 111] on button "2 abc" at bounding box center [287, 103] width 22 height 22
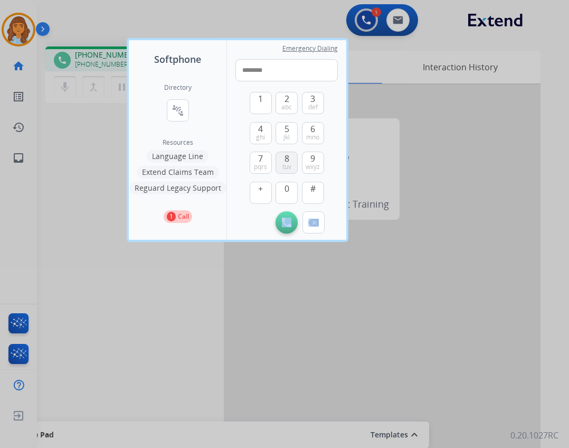
click at [291, 165] on span "tuv" at bounding box center [286, 167] width 9 height 8
click at [258, 138] on span "ghi" at bounding box center [260, 137] width 9 height 8
click at [316, 140] on span "mno" at bounding box center [312, 137] width 13 height 8
click at [254, 133] on button "4 ghi" at bounding box center [261, 133] width 22 height 22
type input "**********"
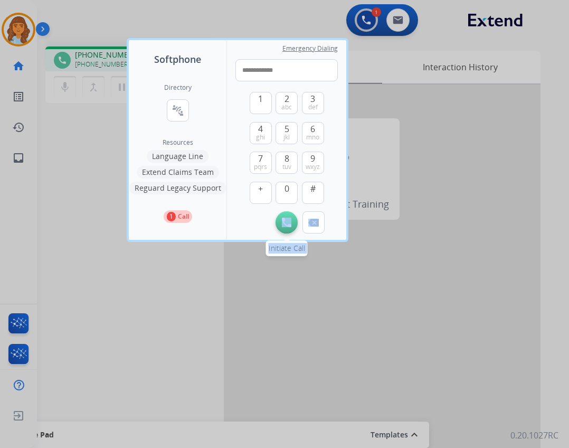
click at [288, 222] on img at bounding box center [287, 222] width 10 height 10
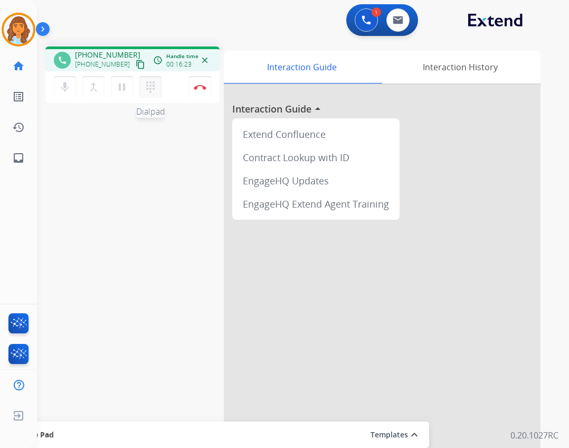
click at [156, 93] on mat-icon "dialpad" at bounding box center [150, 87] width 13 height 13
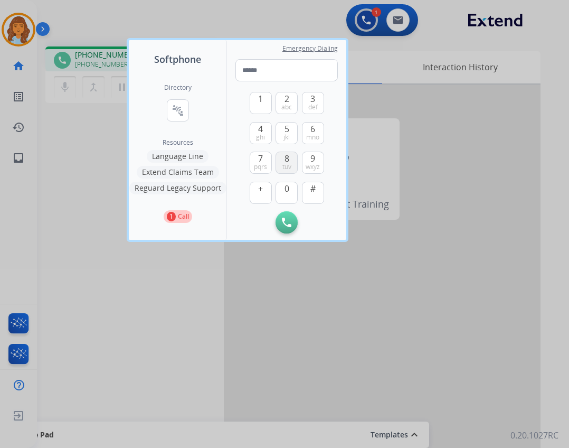
click at [286, 160] on span "8" at bounding box center [286, 158] width 5 height 13
type input "*"
click at [294, 73] on input "*" at bounding box center [286, 70] width 102 height 22
type input "**********"
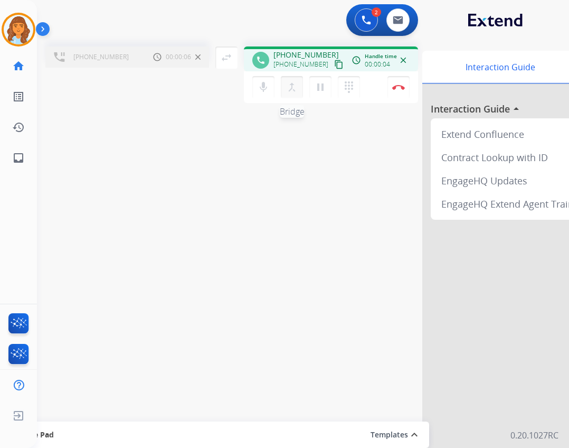
click at [297, 88] on mat-icon "merge_type" at bounding box center [292, 87] width 13 height 13
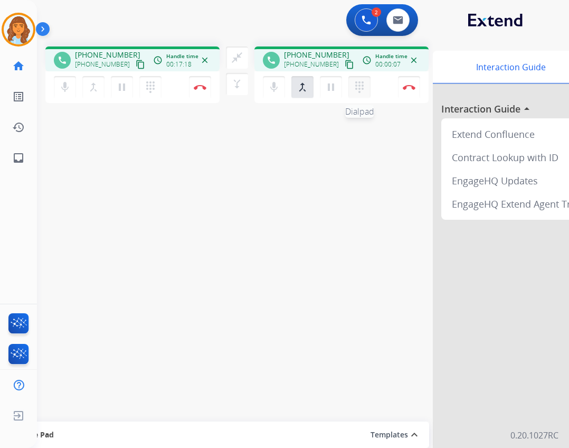
click at [357, 89] on mat-icon "dialpad" at bounding box center [359, 87] width 13 height 13
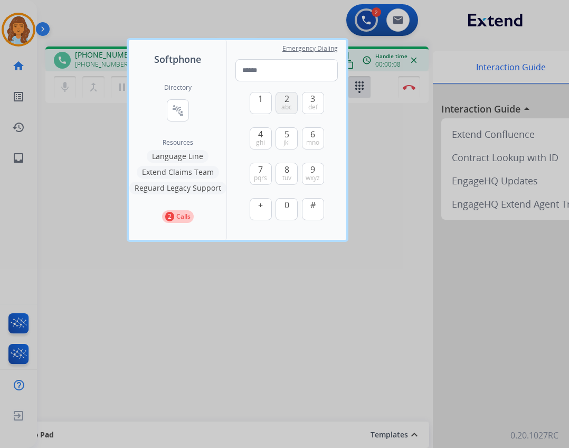
click at [292, 102] on button "2 abc" at bounding box center [287, 103] width 22 height 22
type input "*"
click at [59, 253] on div at bounding box center [284, 224] width 569 height 448
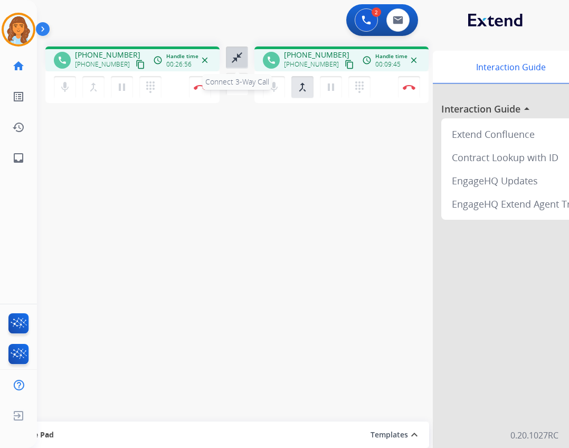
click at [239, 59] on mat-icon "close_fullscreen" at bounding box center [237, 57] width 13 height 13
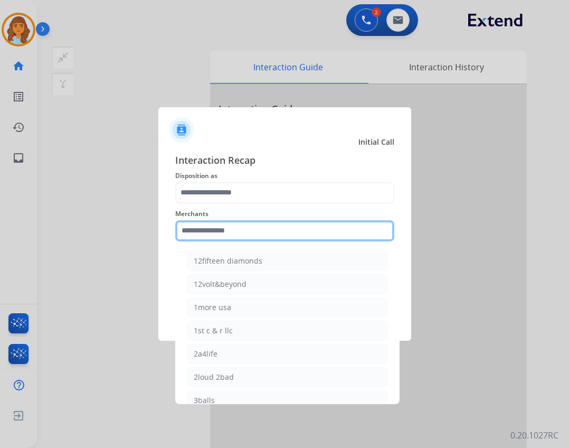
click at [227, 229] on input "text" at bounding box center [284, 230] width 219 height 21
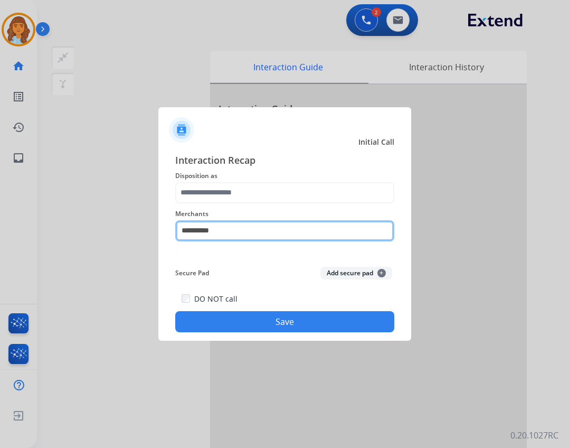
type input "**********"
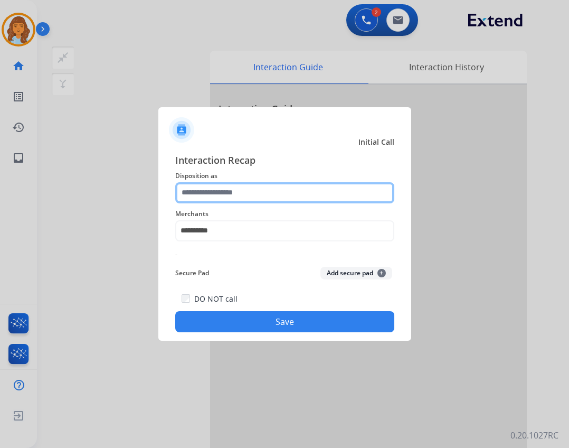
click at [308, 191] on input "text" at bounding box center [284, 192] width 219 height 21
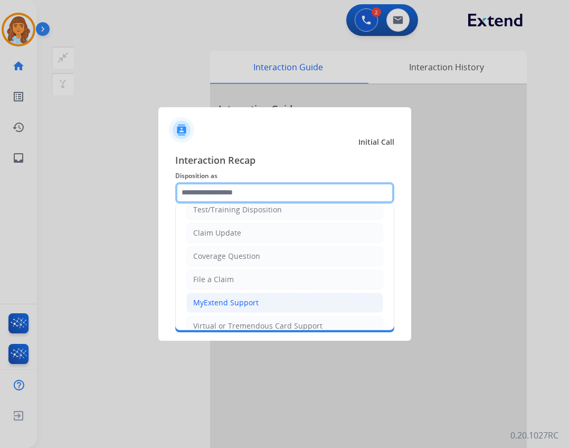
scroll to position [158, 0]
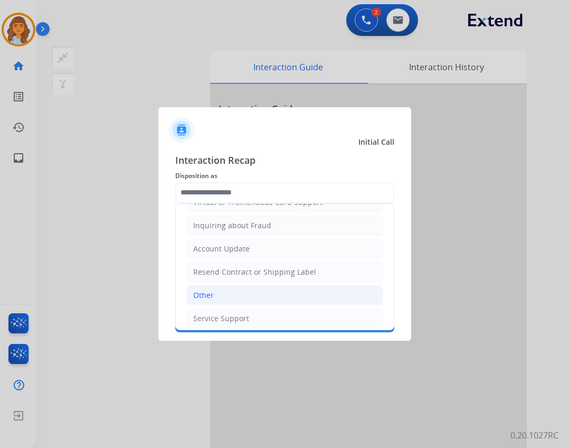
click at [267, 285] on li "Other" at bounding box center [284, 295] width 197 height 20
type input "*****"
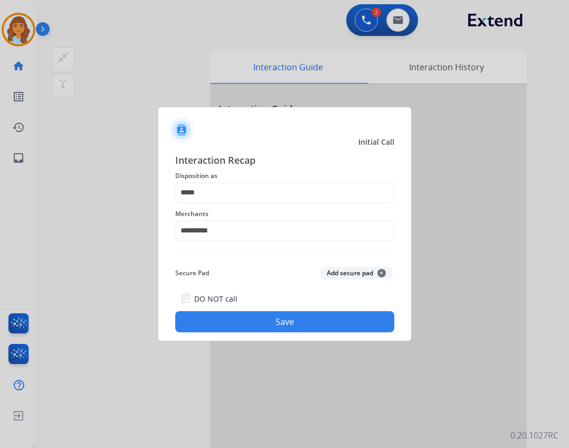
click at [258, 307] on div "DO NOT call Save" at bounding box center [284, 312] width 219 height 40
click at [255, 315] on button "Save" at bounding box center [284, 321] width 219 height 21
click at [257, 329] on button "Save" at bounding box center [284, 321] width 219 height 21
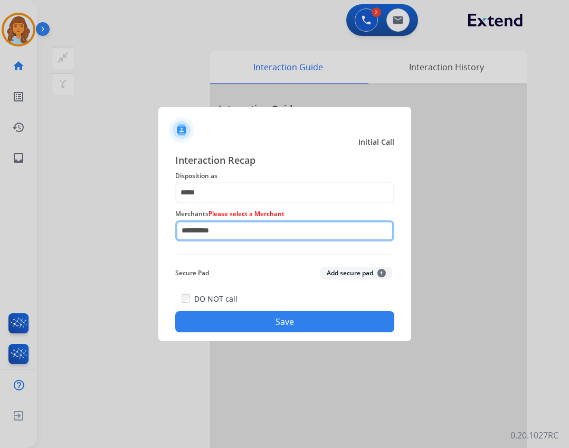
click at [250, 229] on input "**********" at bounding box center [284, 230] width 219 height 21
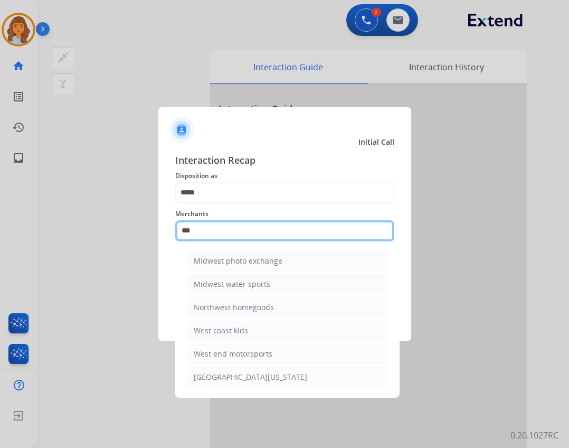
click at [295, 230] on input "***" at bounding box center [284, 230] width 219 height 21
click at [293, 229] on input "***" at bounding box center [284, 230] width 219 height 21
type input "*"
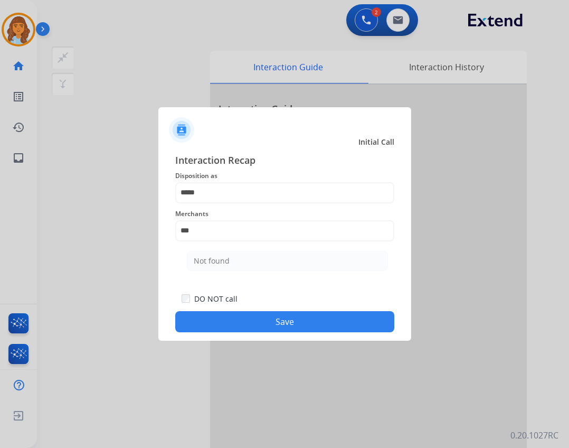
drag, startPoint x: 300, startPoint y: 253, endPoint x: 298, endPoint y: 270, distance: 16.6
click at [299, 253] on li "Not found" at bounding box center [287, 261] width 201 height 20
type input "*********"
click at [298, 274] on div "Secure Pad Add secure pad +" at bounding box center [284, 272] width 219 height 21
drag, startPoint x: 290, startPoint y: 311, endPoint x: 289, endPoint y: 318, distance: 7.0
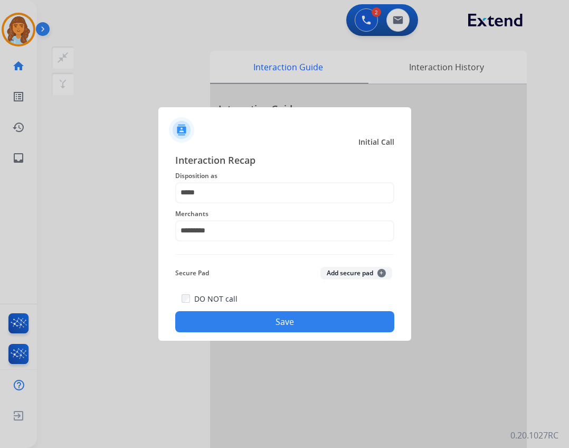
click at [289, 316] on button "Save" at bounding box center [284, 321] width 219 height 21
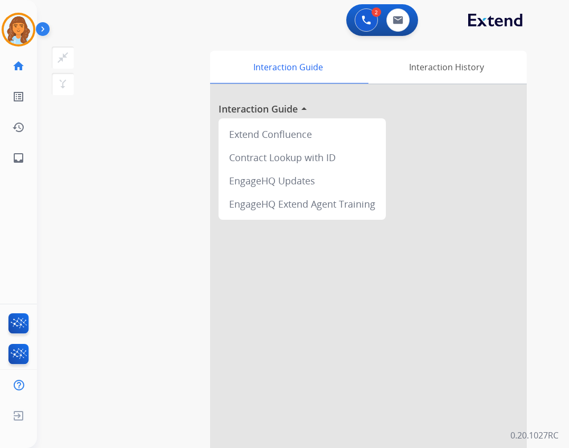
drag, startPoint x: 289, startPoint y: 318, endPoint x: 284, endPoint y: 306, distance: 13.5
click at [289, 318] on div at bounding box center [368, 281] width 317 height 394
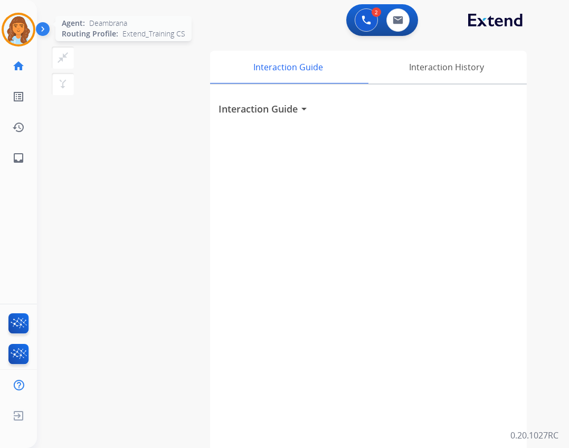
click at [27, 35] on img at bounding box center [19, 30] width 30 height 30
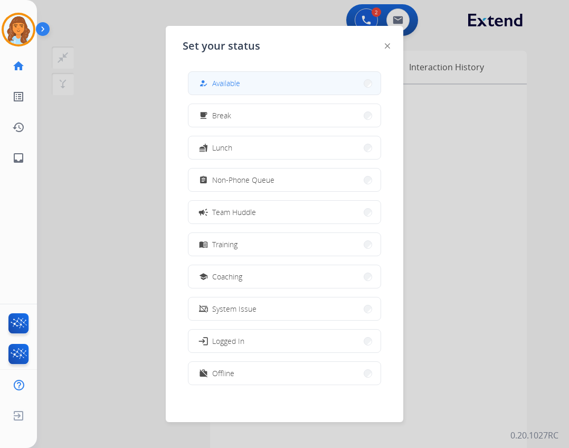
click at [217, 72] on div "how_to_reg Available" at bounding box center [284, 83] width 193 height 24
click at [220, 84] on span "Available" at bounding box center [226, 83] width 28 height 11
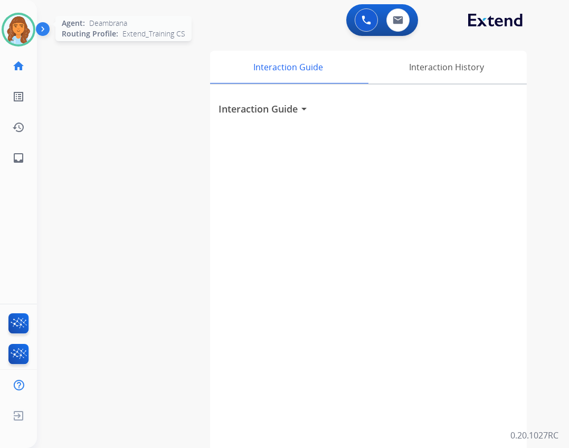
click at [33, 27] on div at bounding box center [19, 30] width 34 height 34
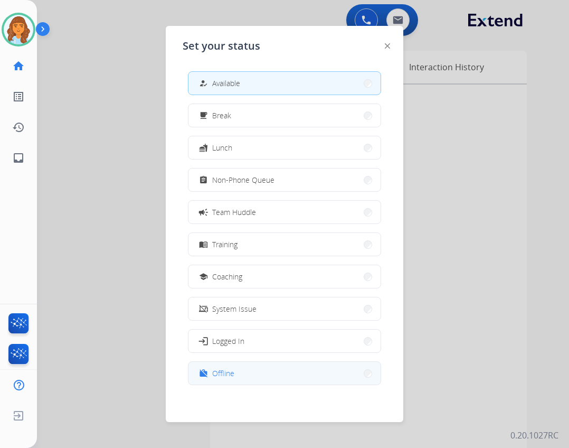
drag, startPoint x: 198, startPoint y: 366, endPoint x: 197, endPoint y: 373, distance: 6.4
click at [198, 367] on button "work_off Offline" at bounding box center [284, 373] width 192 height 23
